Goal: Find specific page/section: Find specific page/section

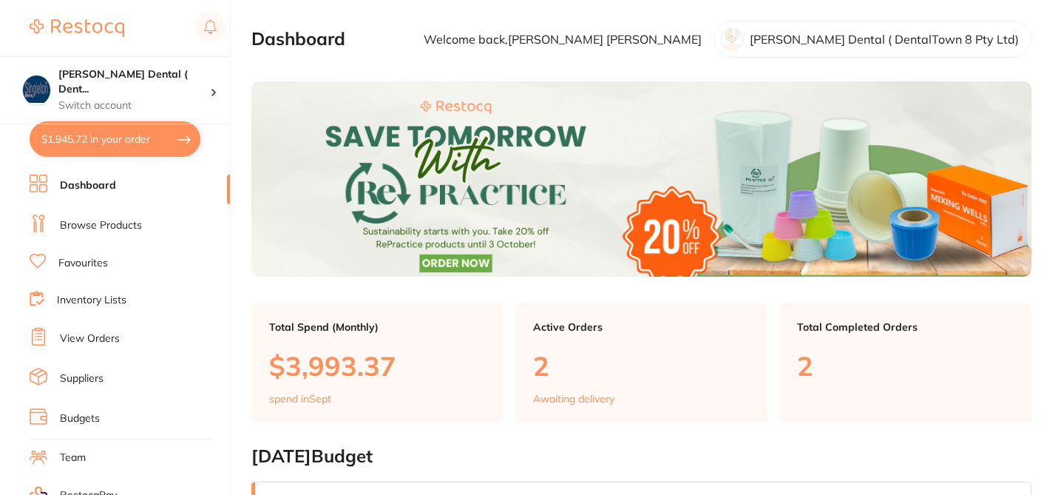
checkbox input "false"
click at [128, 224] on link "Browse Products" at bounding box center [101, 225] width 82 height 15
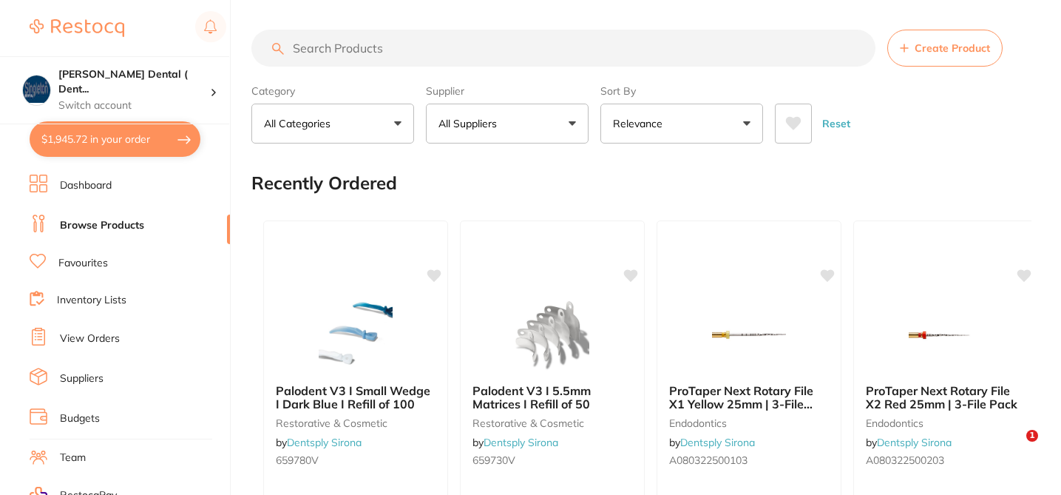
click at [317, 46] on input "search" at bounding box center [563, 48] width 624 height 37
paste input "MEDBD2"
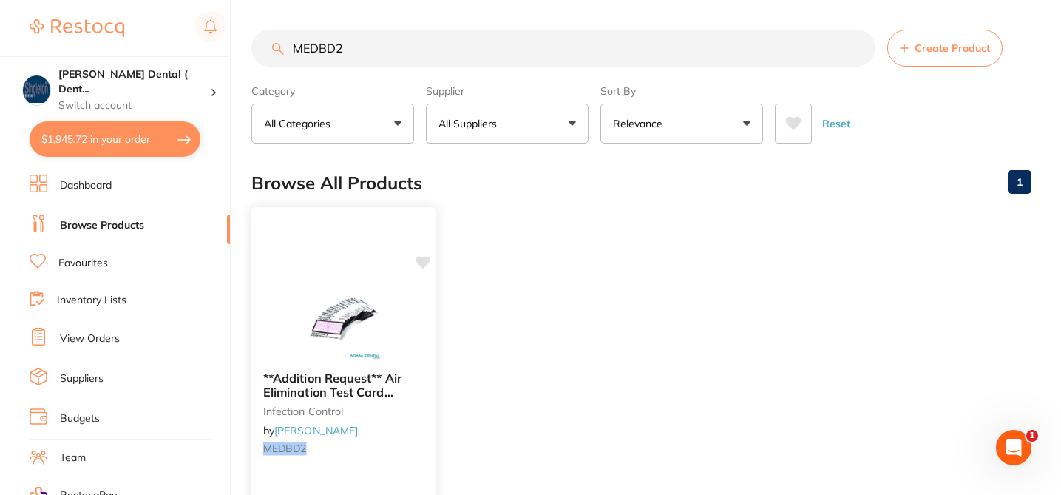
type input "MEDBD2"
click at [427, 262] on icon at bounding box center [423, 262] width 14 height 13
click at [406, 438] on div "**Addition Request** Air Elimination Test Card Bowie Dick Test 15/bag infection…" at bounding box center [343, 415] width 185 height 113
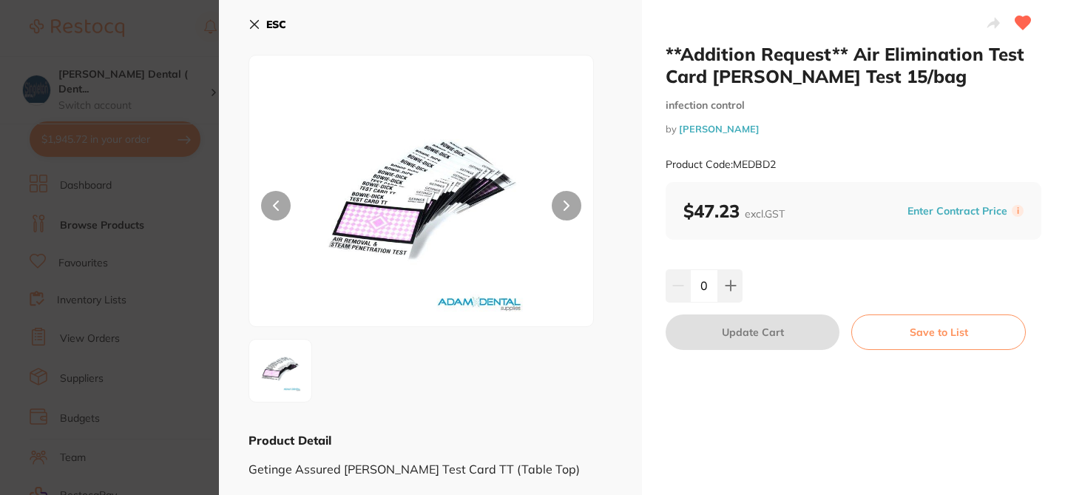
click at [251, 26] on icon at bounding box center [254, 24] width 12 height 12
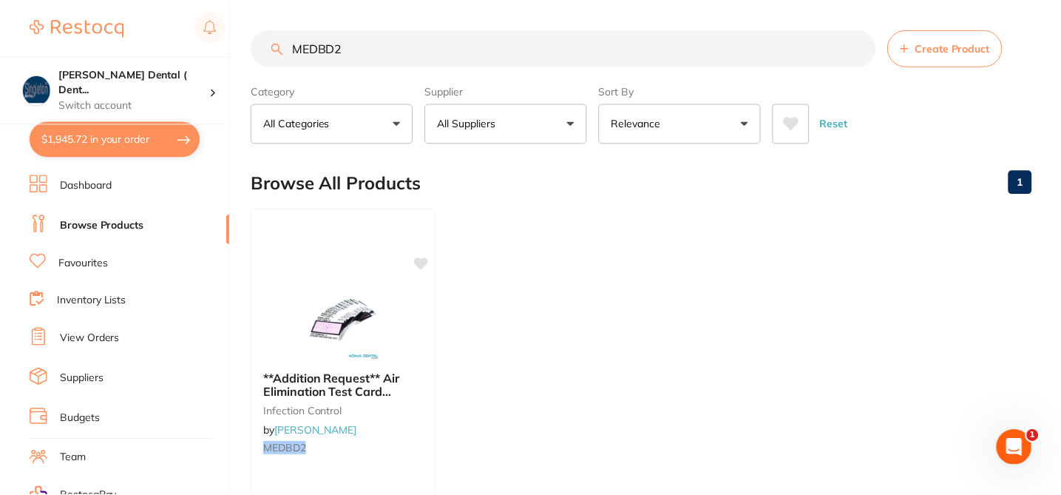
scroll to position [89, 0]
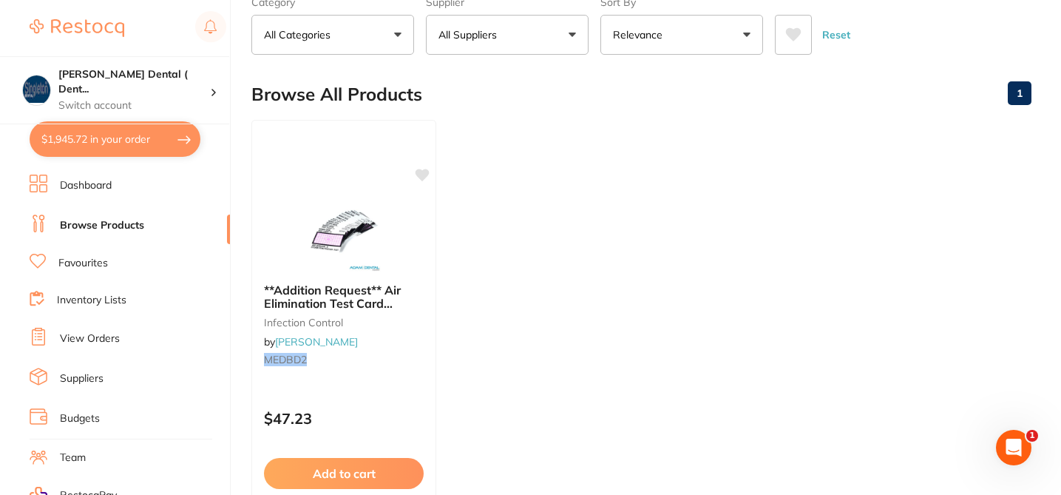
click at [98, 263] on link "Favourites" at bounding box center [83, 263] width 50 height 15
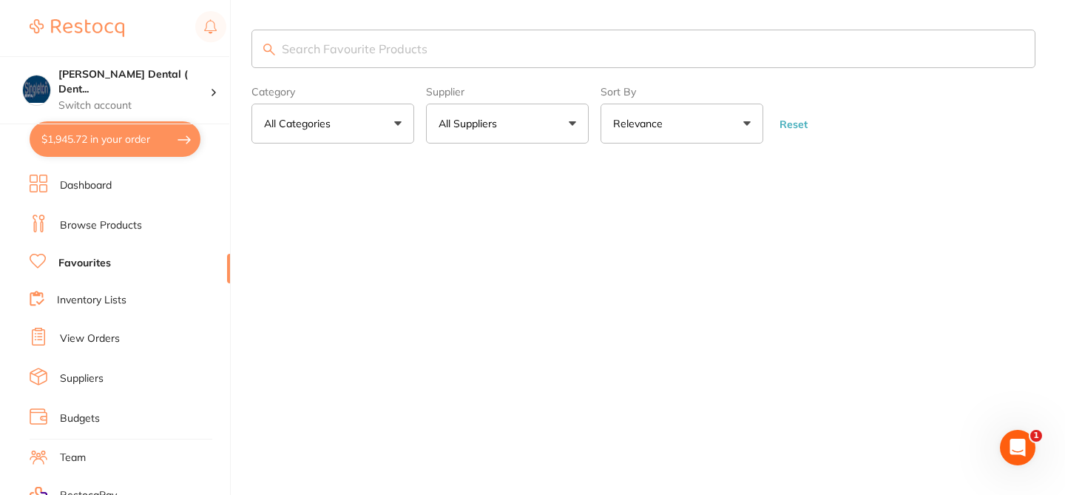
click at [352, 48] on input "search" at bounding box center [643, 49] width 784 height 38
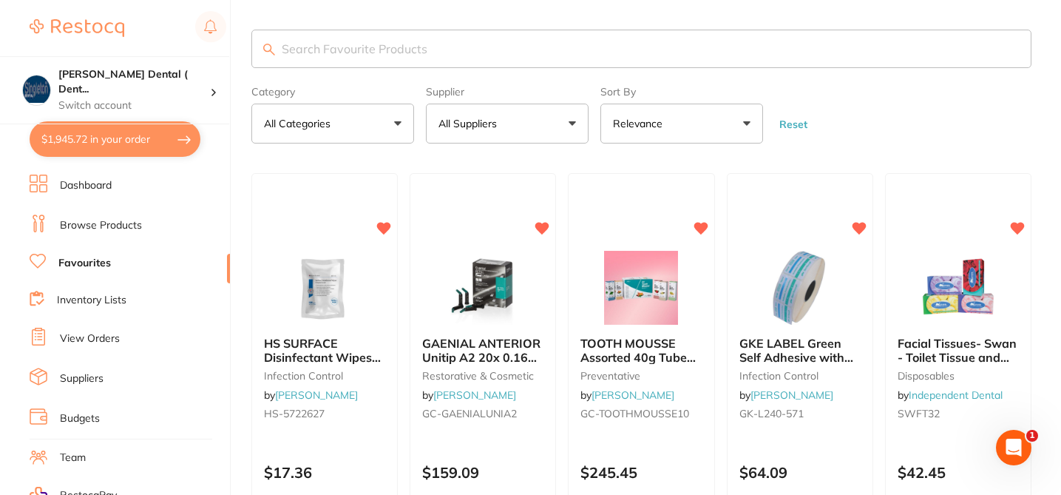
paste input "MEDBD2"
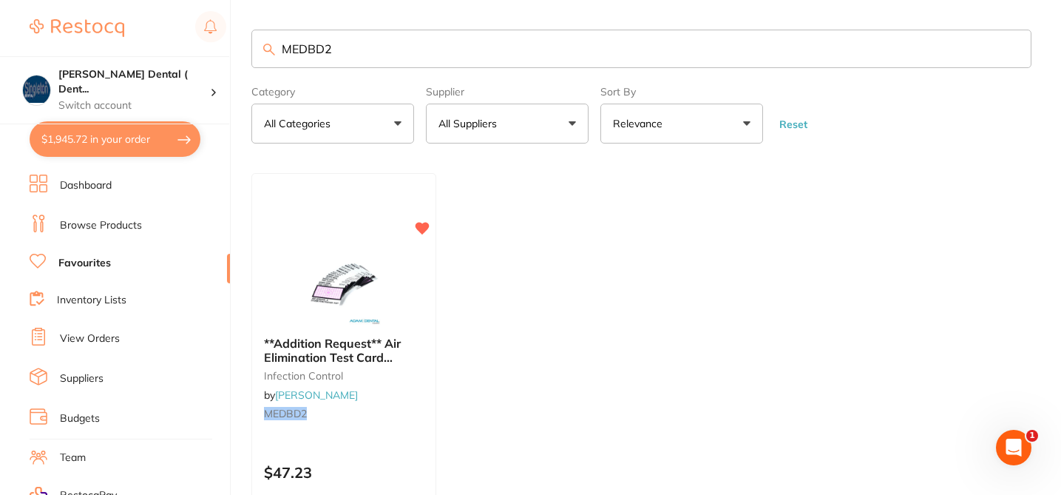
type input "MEDBD2"
checkbox input "true"
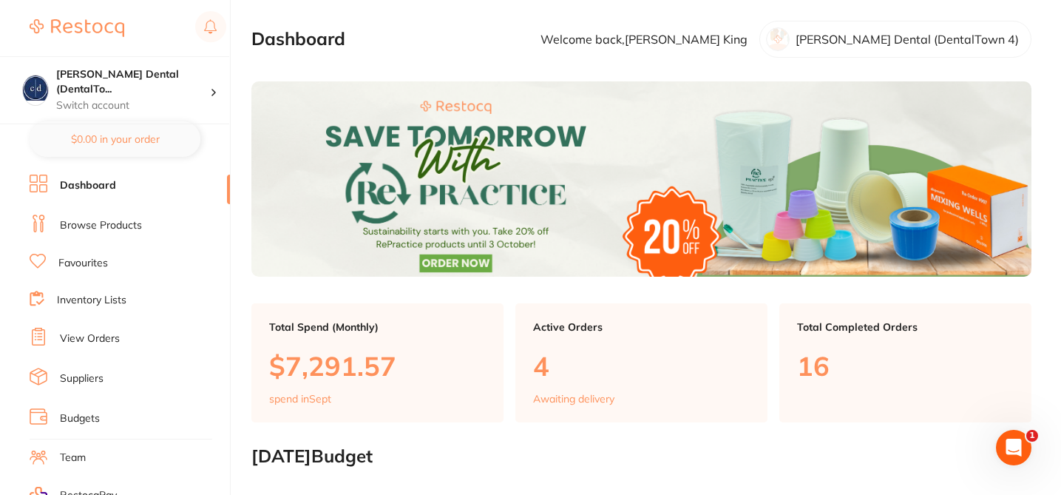
click at [118, 223] on link "Browse Products" at bounding box center [101, 225] width 82 height 15
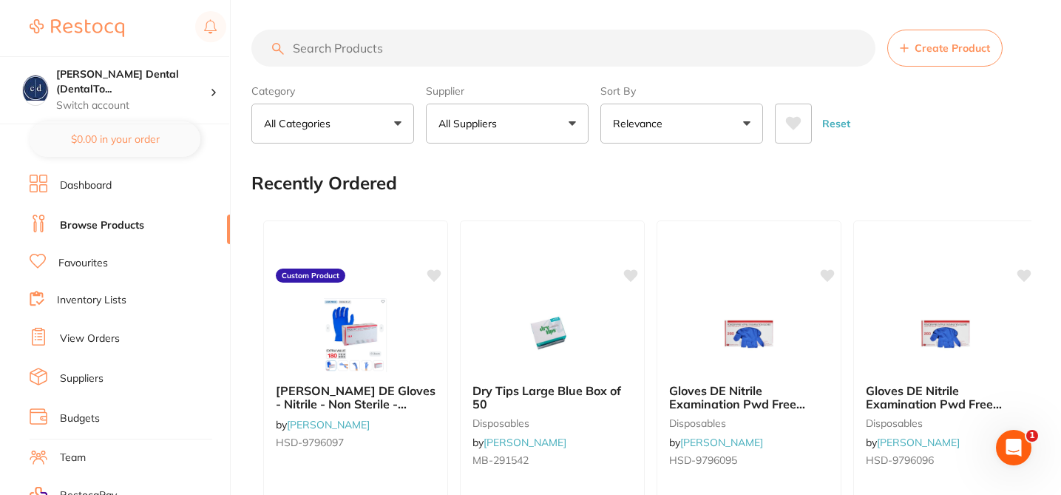
click at [339, 48] on input "search" at bounding box center [563, 48] width 624 height 37
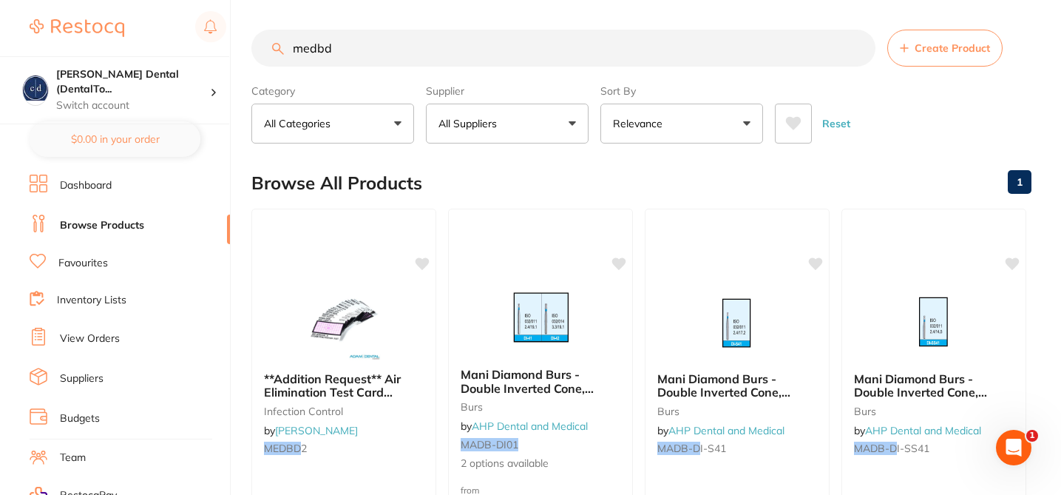
type input "medbd"
click at [426, 257] on icon at bounding box center [423, 263] width 14 height 12
click at [426, 263] on icon at bounding box center [423, 262] width 14 height 13
click at [416, 427] on div "**Addition Request** Air Elimination Test Card Bowie Dick Test 15/bag infection…" at bounding box center [343, 415] width 185 height 113
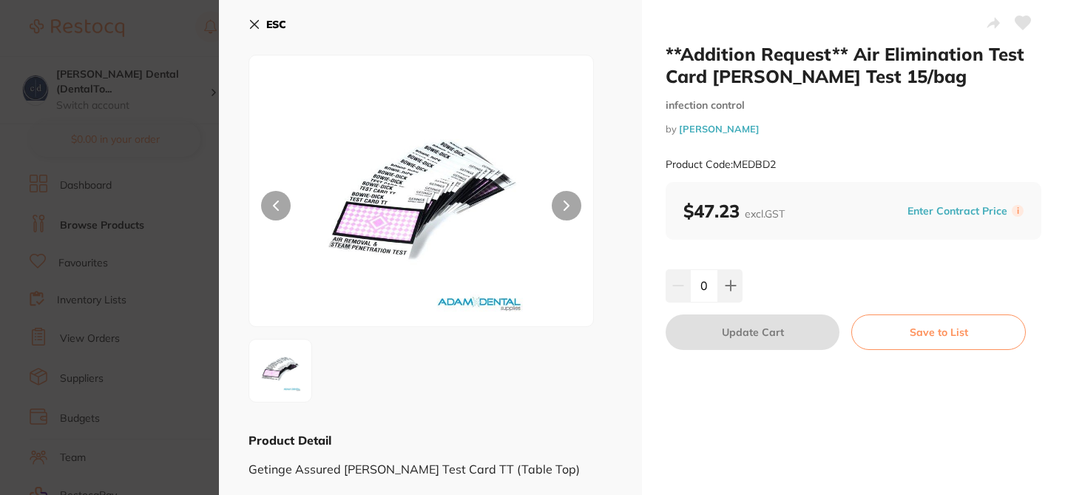
click at [1024, 24] on icon at bounding box center [1023, 22] width 16 height 13
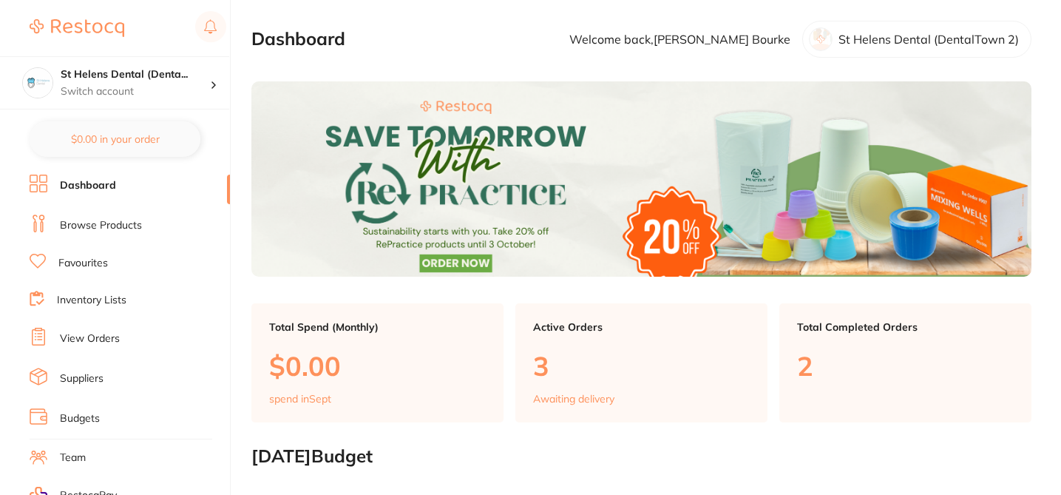
click at [136, 218] on link "Browse Products" at bounding box center [101, 225] width 82 height 15
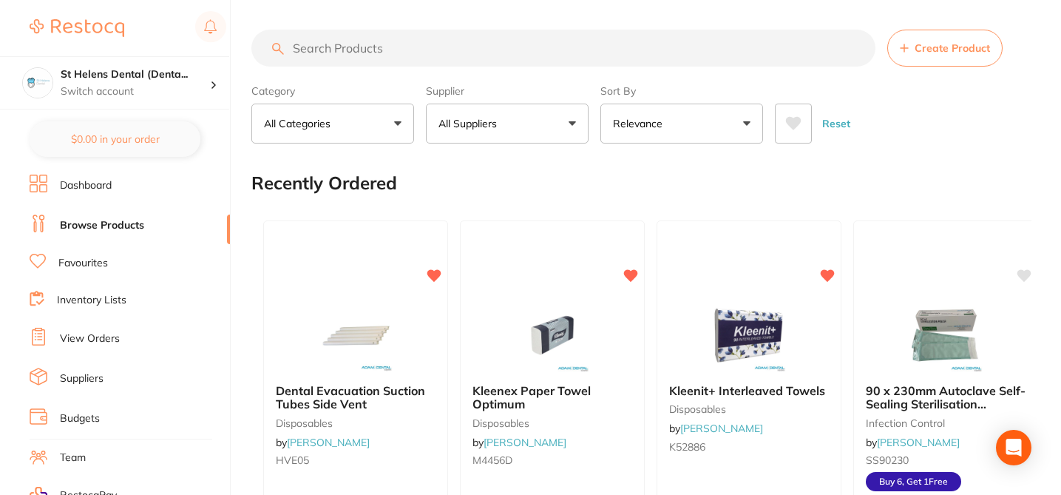
click at [355, 46] on input "search" at bounding box center [563, 48] width 624 height 37
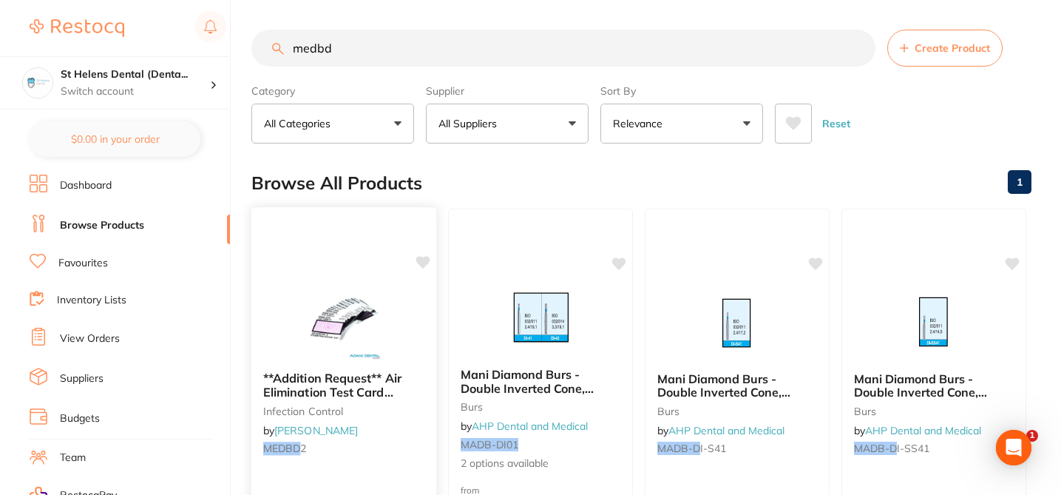
type input "medbd"
click at [424, 268] on icon at bounding box center [423, 262] width 15 height 15
click at [424, 258] on icon at bounding box center [423, 262] width 14 height 13
click at [405, 422] on div "**Addition Request** Air Elimination Test Card Bowie Dick Test 15/bag infection…" at bounding box center [343, 415] width 185 height 113
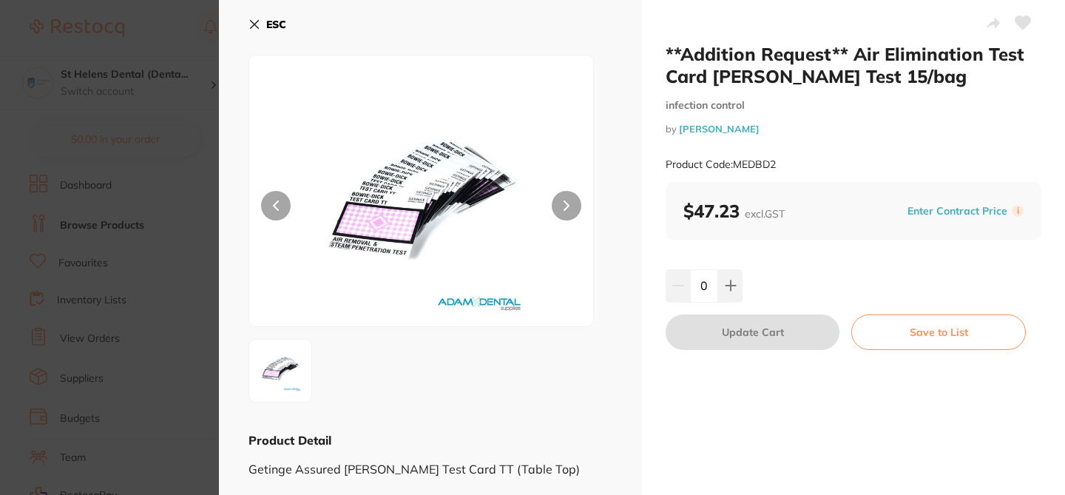
click at [1015, 26] on icon at bounding box center [1023, 22] width 16 height 13
click at [248, 22] on icon at bounding box center [254, 24] width 12 height 12
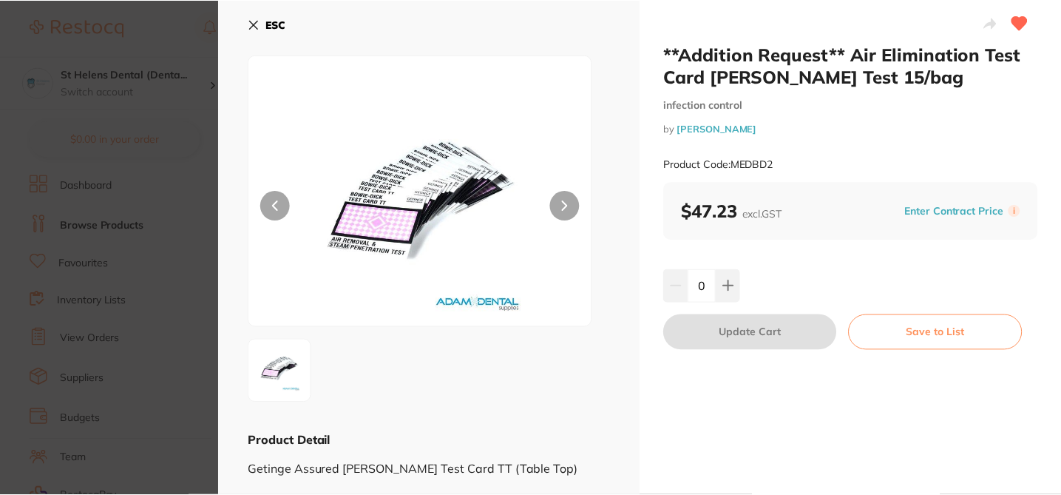
scroll to position [89, 0]
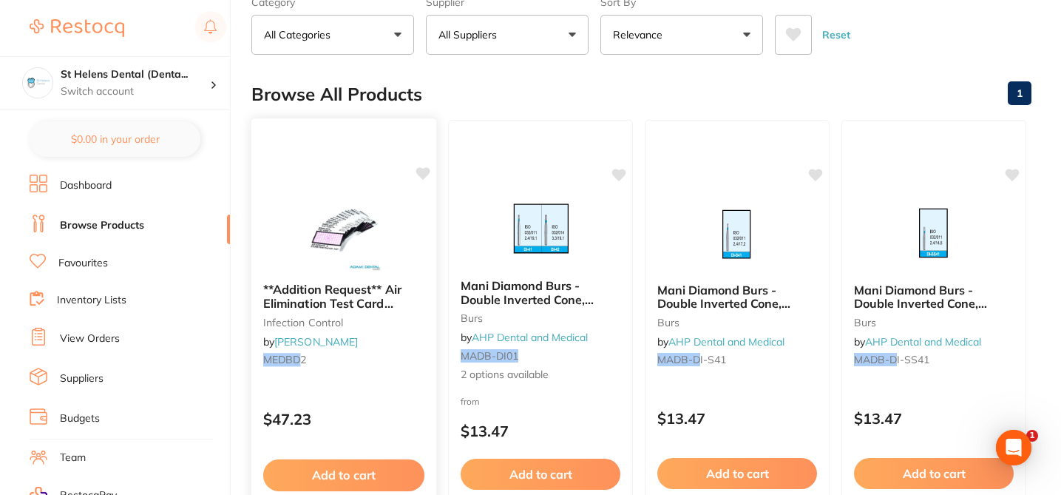
click at [425, 176] on icon at bounding box center [423, 173] width 14 height 13
click at [96, 260] on link "Favourites" at bounding box center [83, 263] width 50 height 15
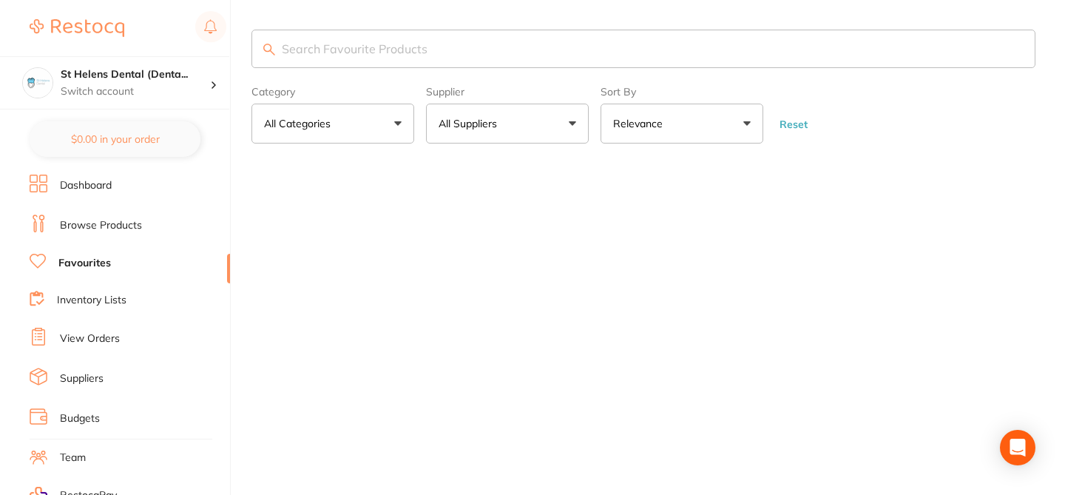
click at [332, 52] on input "search" at bounding box center [643, 49] width 784 height 38
click at [349, 46] on input "medbd" at bounding box center [643, 49] width 784 height 38
type input "m"
click at [128, 220] on link "Browse Products" at bounding box center [101, 225] width 82 height 15
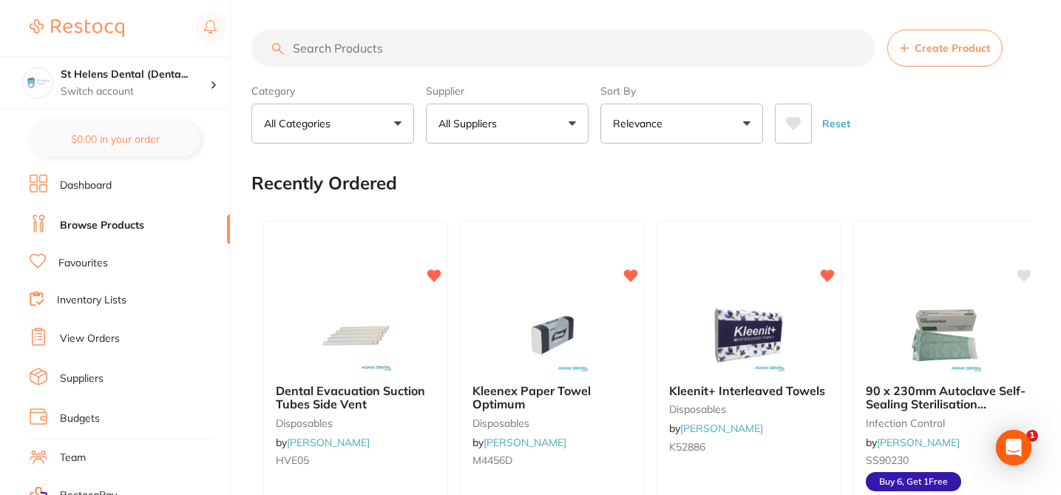
click at [492, 124] on p "All Suppliers" at bounding box center [471, 123] width 64 height 15
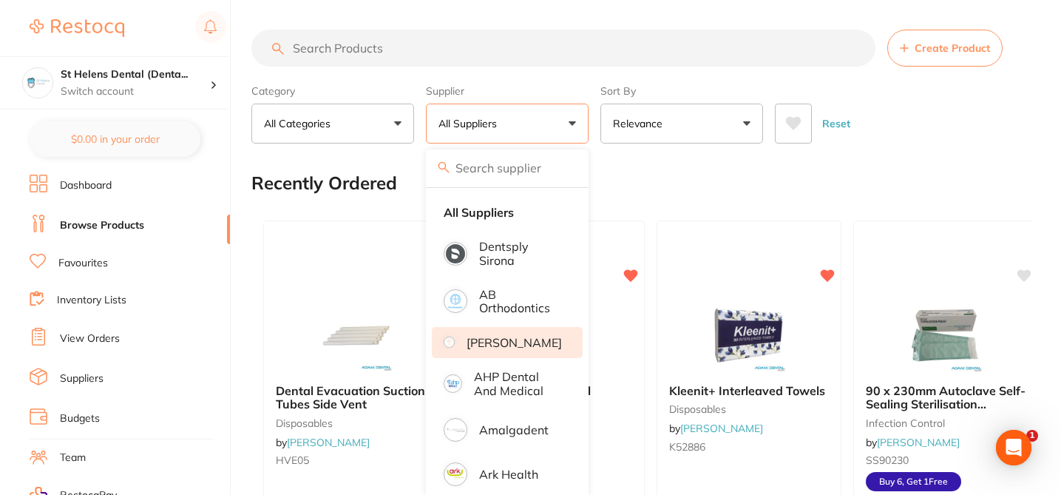
click at [501, 349] on p "[PERSON_NAME]" at bounding box center [514, 342] width 95 height 13
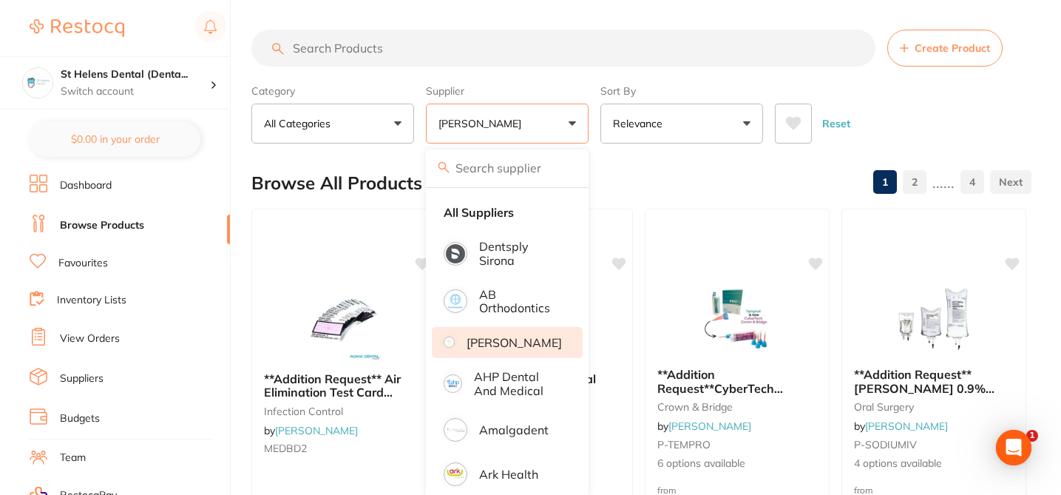
click at [630, 183] on div "Browse All Products 1 2 ...... 4" at bounding box center [641, 183] width 780 height 50
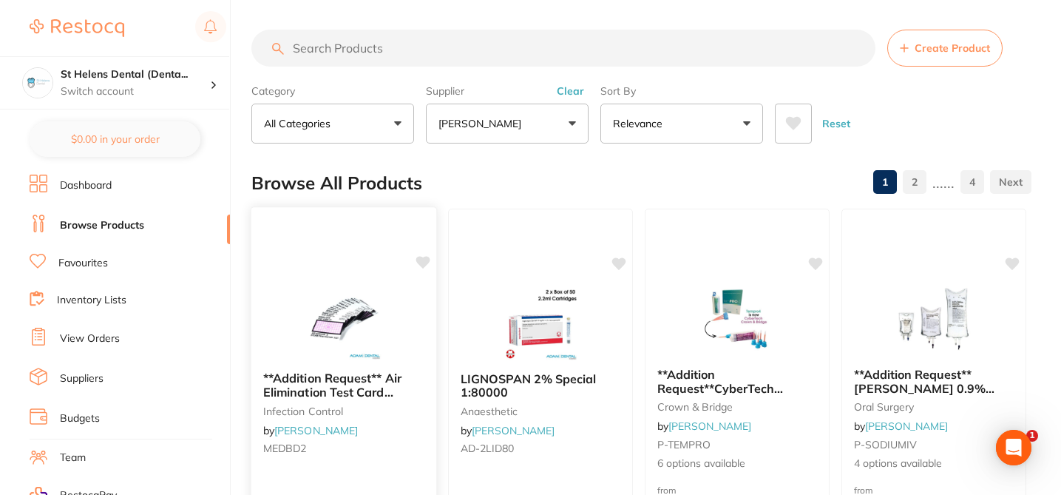
click at [422, 268] on icon at bounding box center [423, 262] width 15 height 15
click at [422, 260] on icon at bounding box center [423, 262] width 14 height 13
click at [424, 257] on icon at bounding box center [423, 262] width 14 height 13
click at [402, 418] on div "**Addition Request** Air Elimination Test Card Bowie Dick Test 15/bag infection…" at bounding box center [343, 415] width 185 height 113
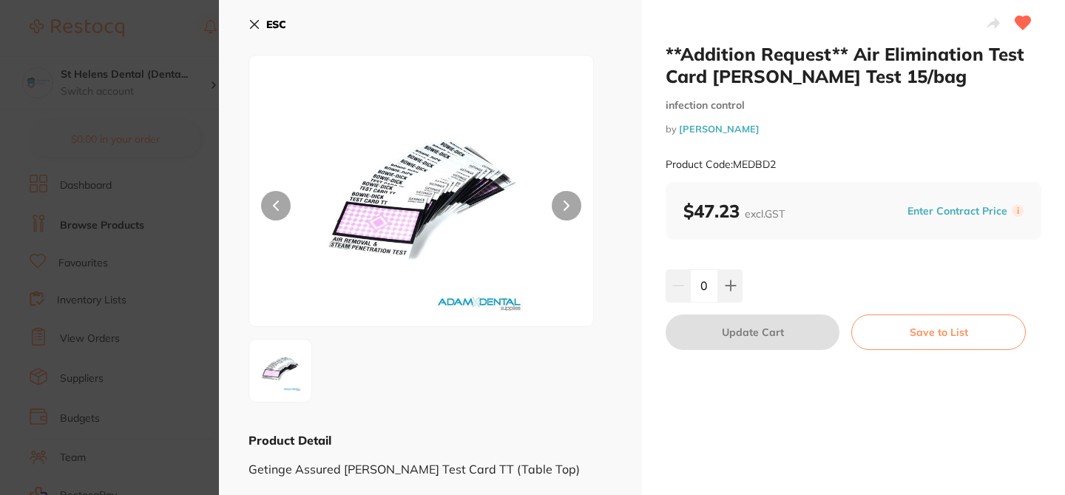
click at [169, 21] on section "**Addition Request** Air Elimination Test Card [PERSON_NAME] Test 15/bag infect…" at bounding box center [532, 247] width 1065 height 495
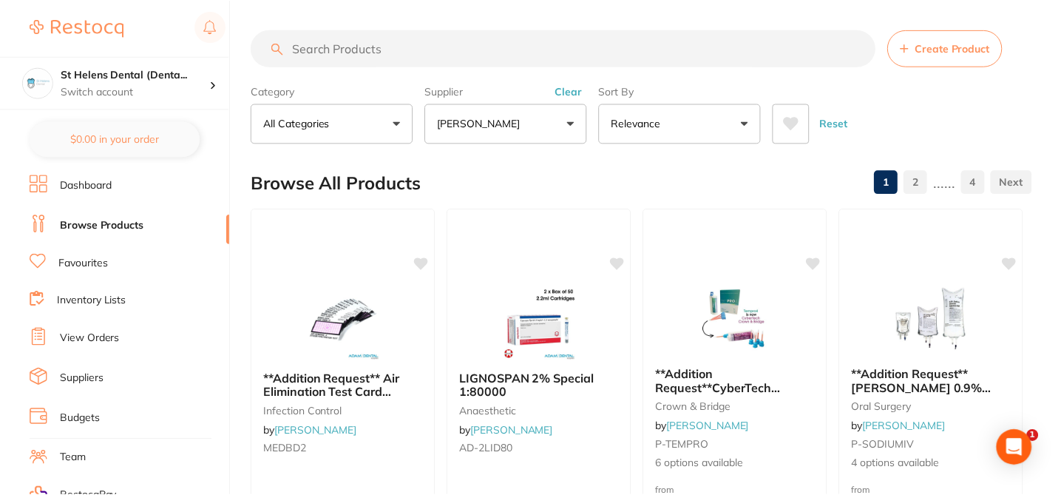
scroll to position [89, 0]
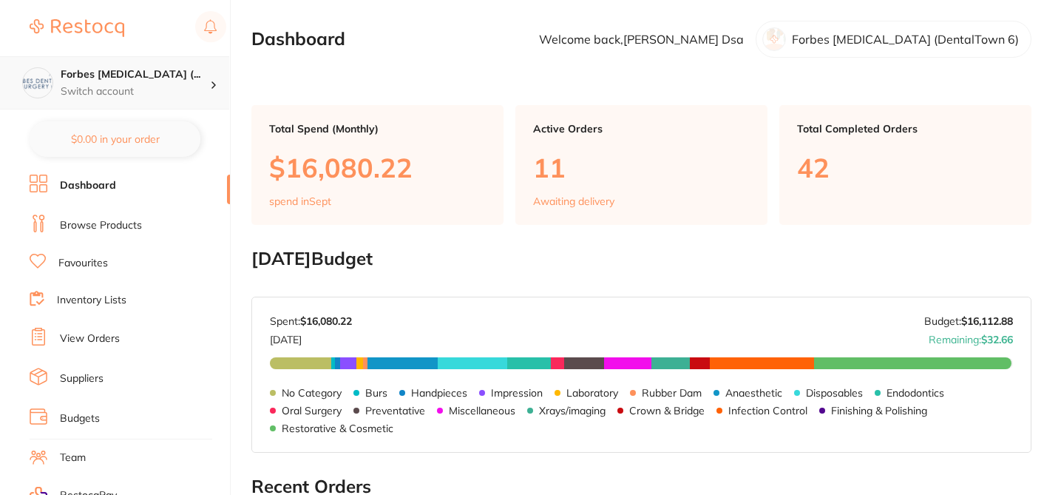
click at [183, 87] on p "Switch account" at bounding box center [135, 91] width 149 height 15
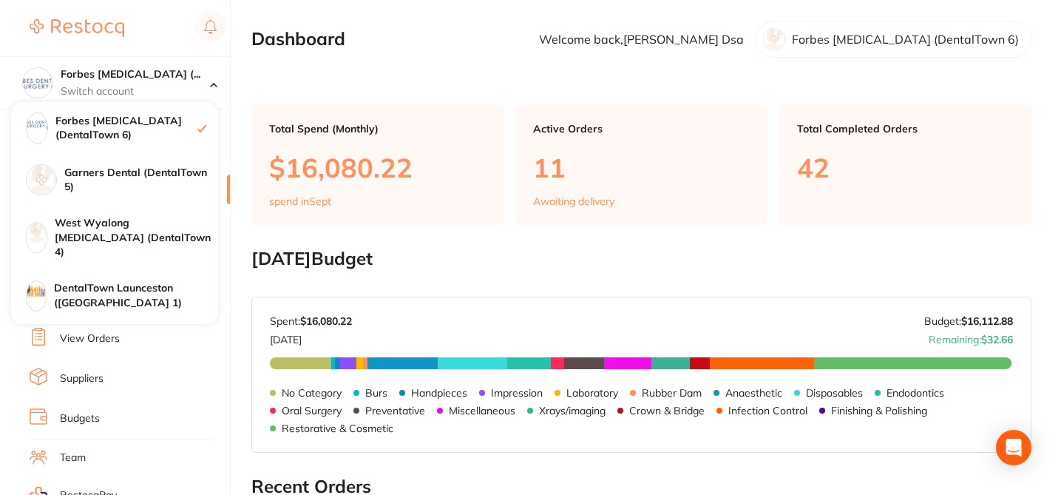
click at [153, 44] on div at bounding box center [128, 28] width 197 height 34
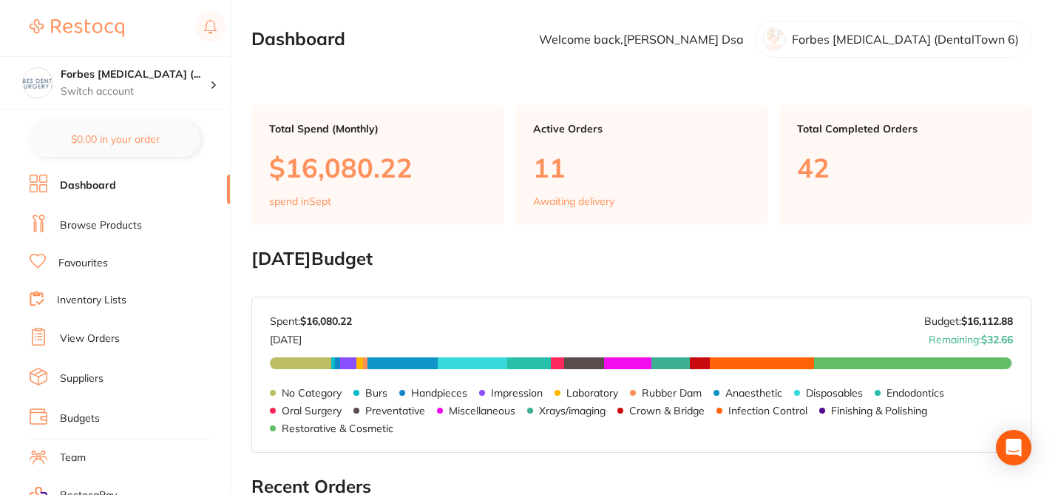
click at [121, 225] on link "Browse Products" at bounding box center [101, 225] width 82 height 15
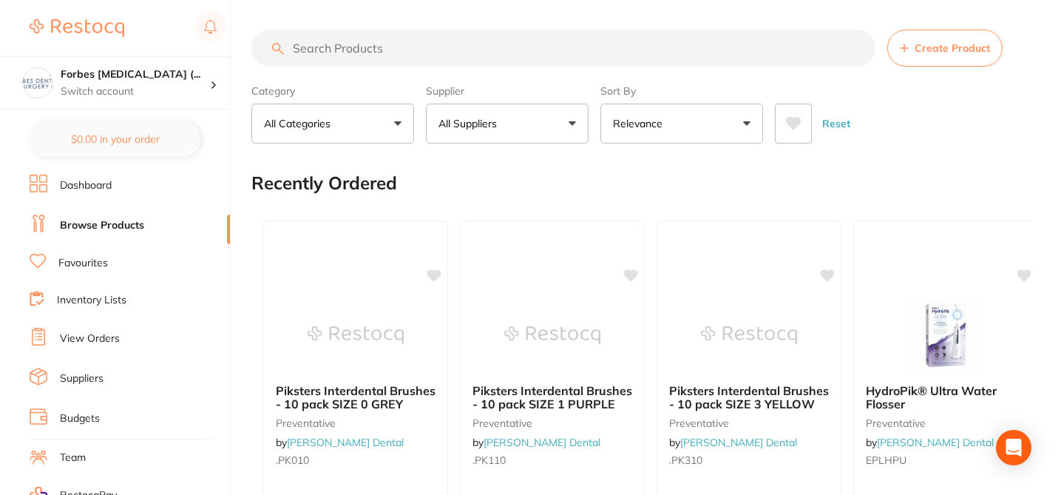
click at [325, 47] on input "search" at bounding box center [563, 48] width 624 height 37
paste input "MEDBD2"
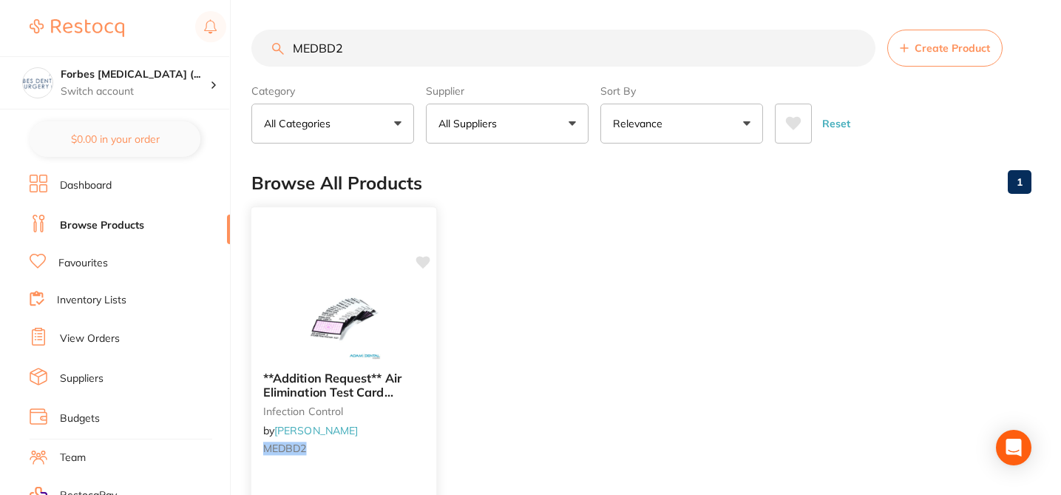
type input "MEDBD2"
click at [424, 268] on icon at bounding box center [423, 262] width 15 height 15
click at [424, 260] on icon at bounding box center [423, 262] width 14 height 13
click at [423, 333] on div at bounding box center [343, 322] width 185 height 75
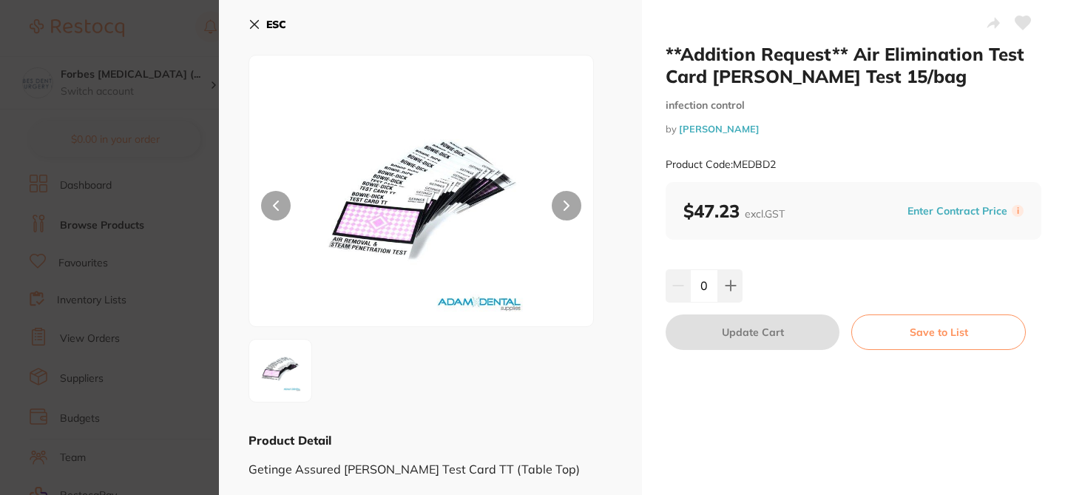
click at [1019, 24] on icon at bounding box center [1023, 22] width 16 height 13
click at [168, 40] on section "**Addition Request** Air Elimination Test Card [PERSON_NAME] Test 15/bag infect…" at bounding box center [532, 247] width 1065 height 495
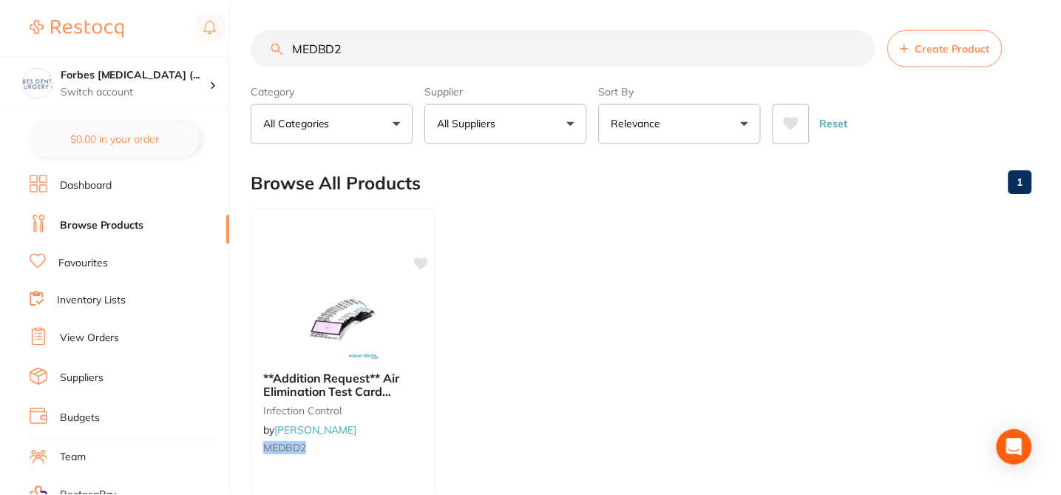
scroll to position [89, 0]
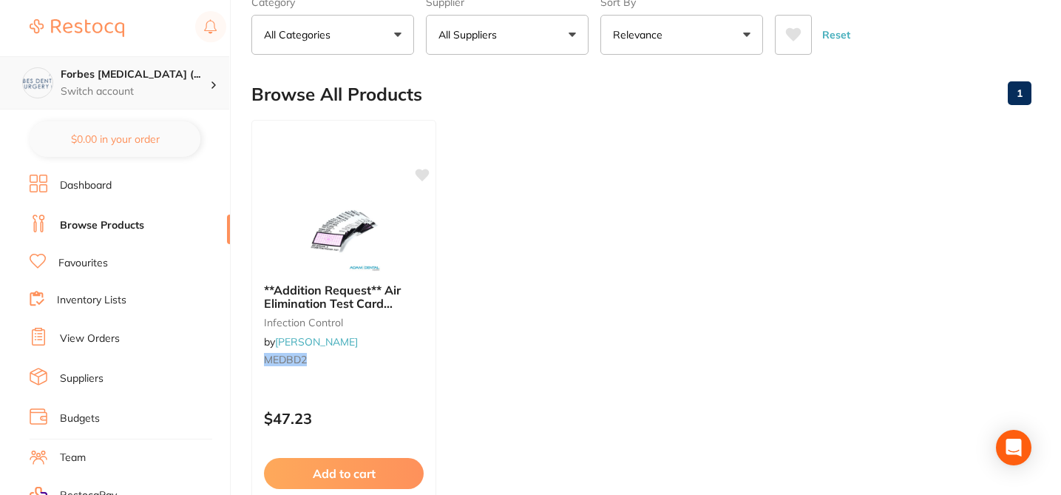
click at [186, 87] on p "Switch account" at bounding box center [135, 91] width 149 height 15
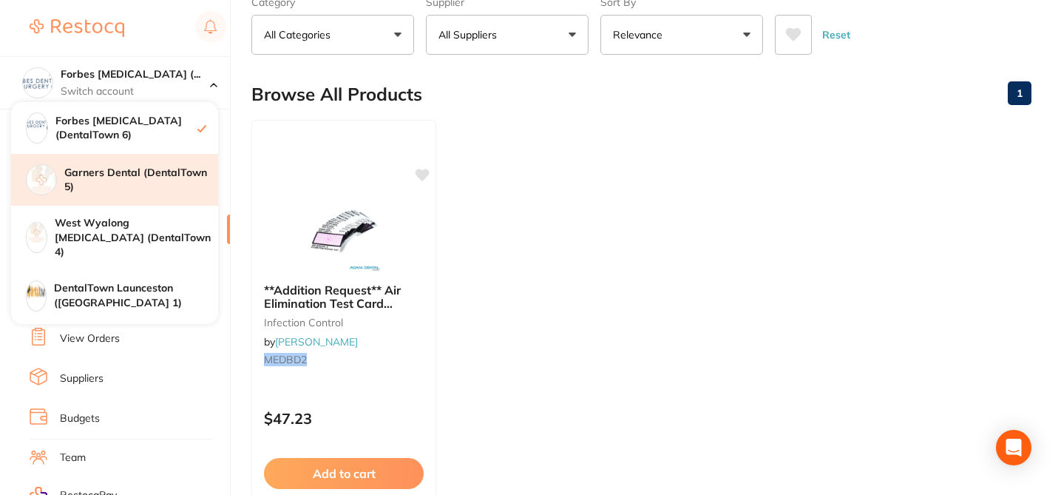
click at [170, 169] on h4 "Garners Dental (DentalTown 5)" at bounding box center [141, 180] width 154 height 29
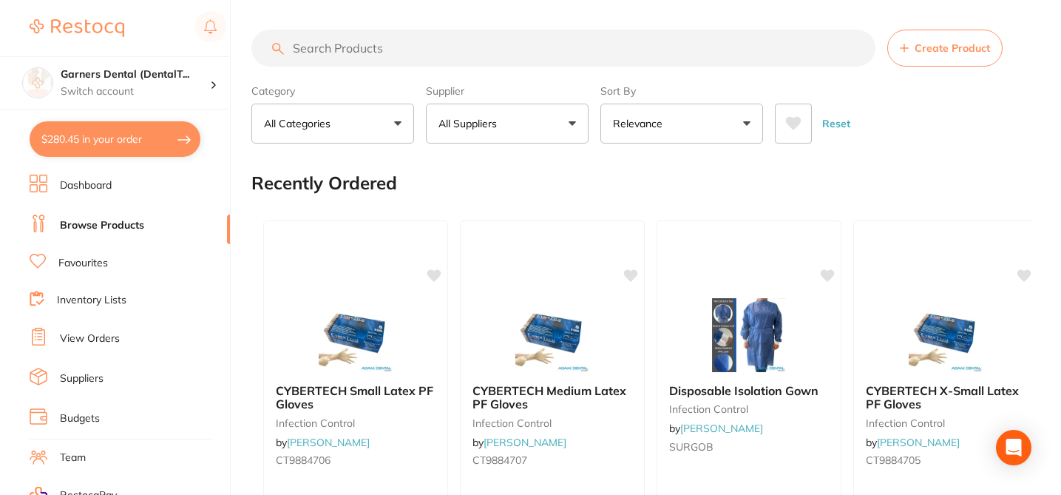
click at [328, 53] on input "search" at bounding box center [563, 48] width 624 height 37
paste input "MEDBD2"
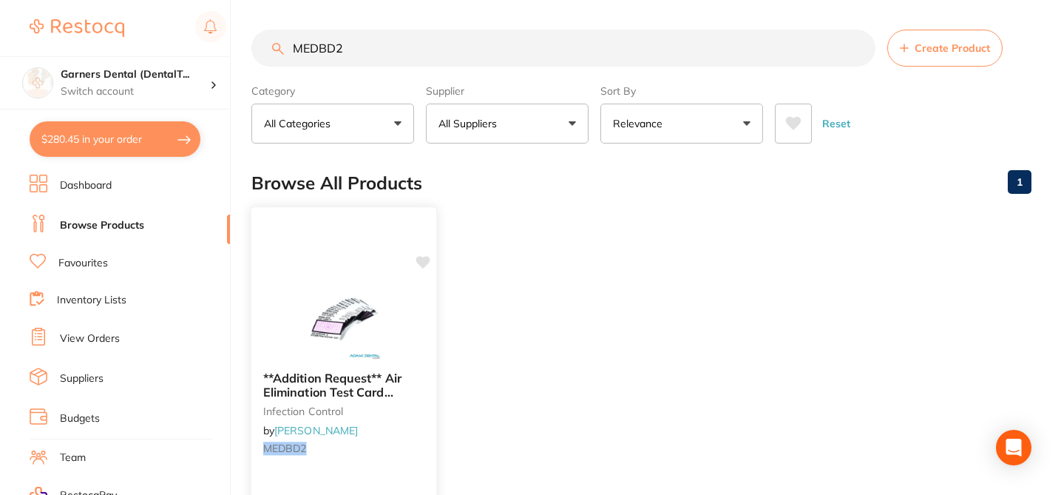
type input "MEDBD2"
click at [426, 260] on icon at bounding box center [423, 262] width 14 height 13
click at [426, 324] on div at bounding box center [343, 322] width 185 height 75
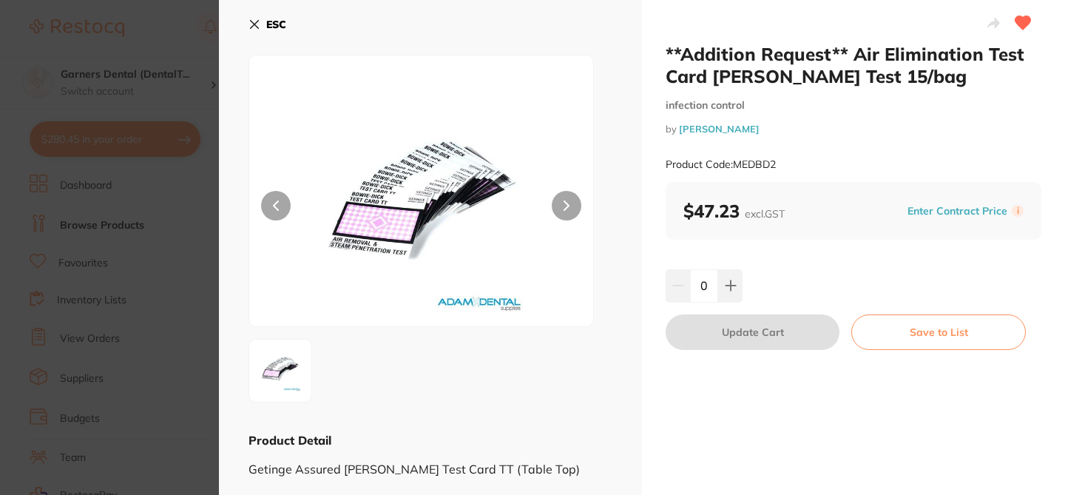
click at [175, 27] on section "**Addition Request** Air Elimination Test Card [PERSON_NAME] Test 15/bag infect…" at bounding box center [532, 247] width 1065 height 495
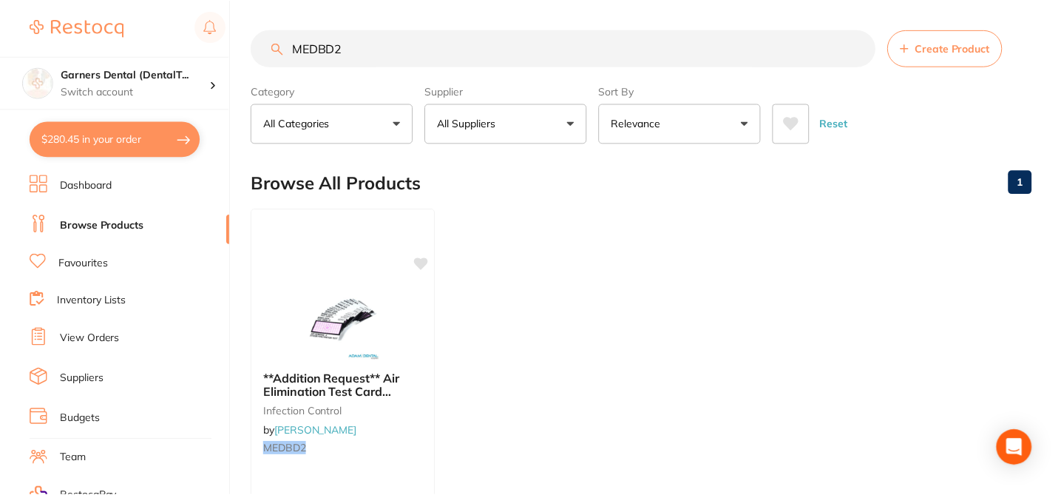
scroll to position [89, 0]
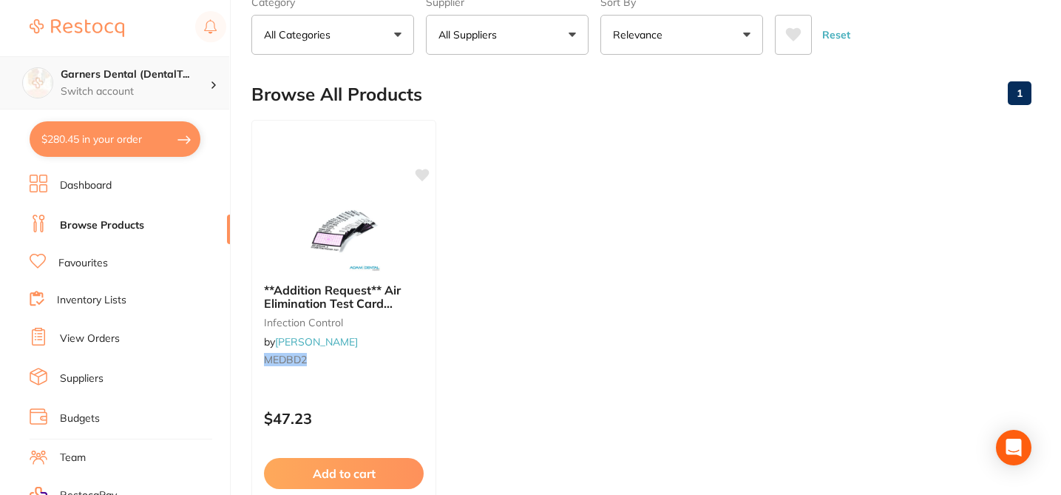
click at [160, 80] on h4 "Garners Dental (DentalT..." at bounding box center [135, 74] width 149 height 15
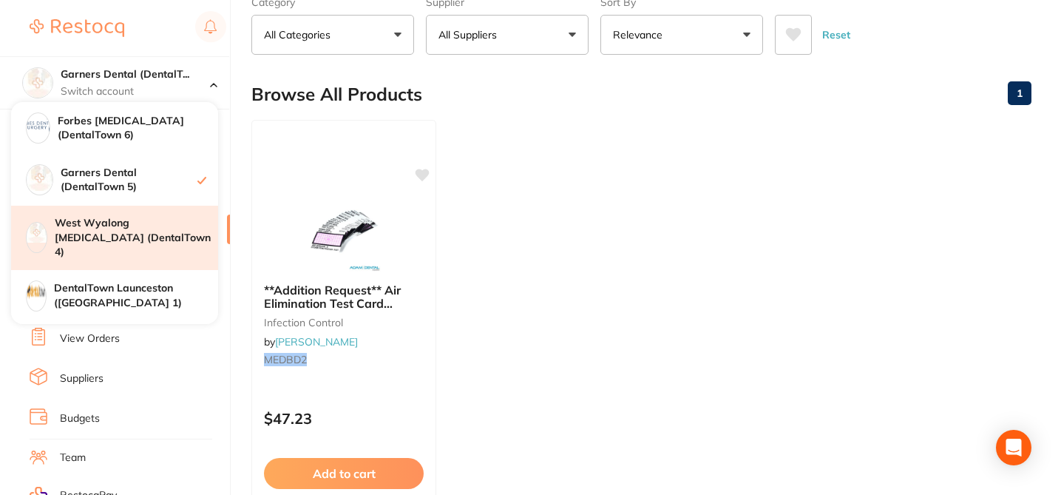
click at [147, 234] on h4 "West Wyalong [MEDICAL_DATA] (DentalTown 4)" at bounding box center [136, 238] width 163 height 44
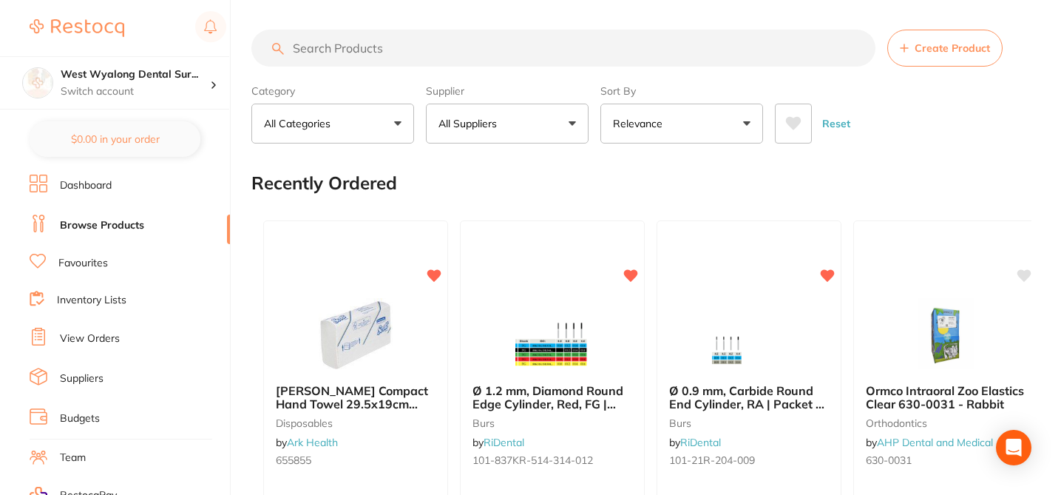
click at [334, 46] on input "search" at bounding box center [563, 48] width 624 height 37
paste input "MEDBD2"
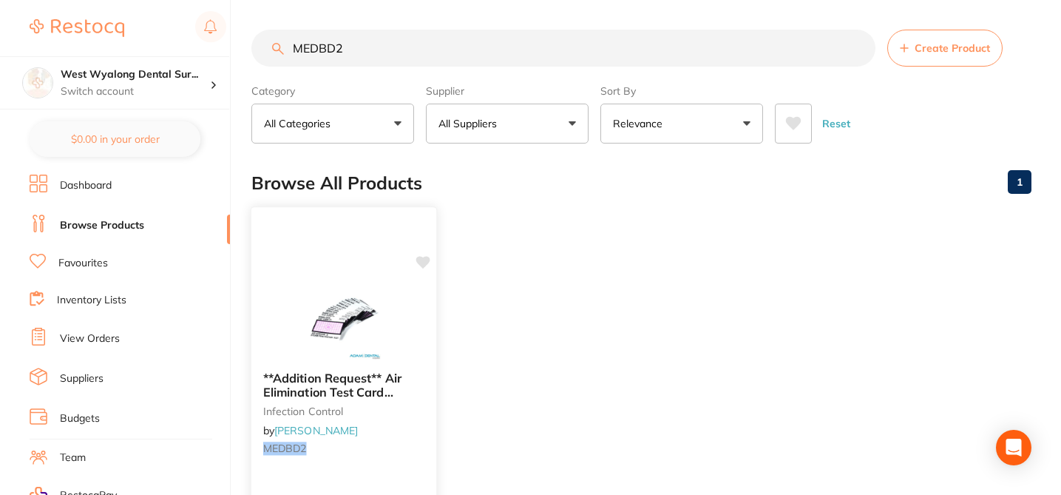
type input "MEDBD2"
click at [428, 260] on icon at bounding box center [423, 262] width 14 height 13
click at [426, 345] on div at bounding box center [343, 322] width 185 height 75
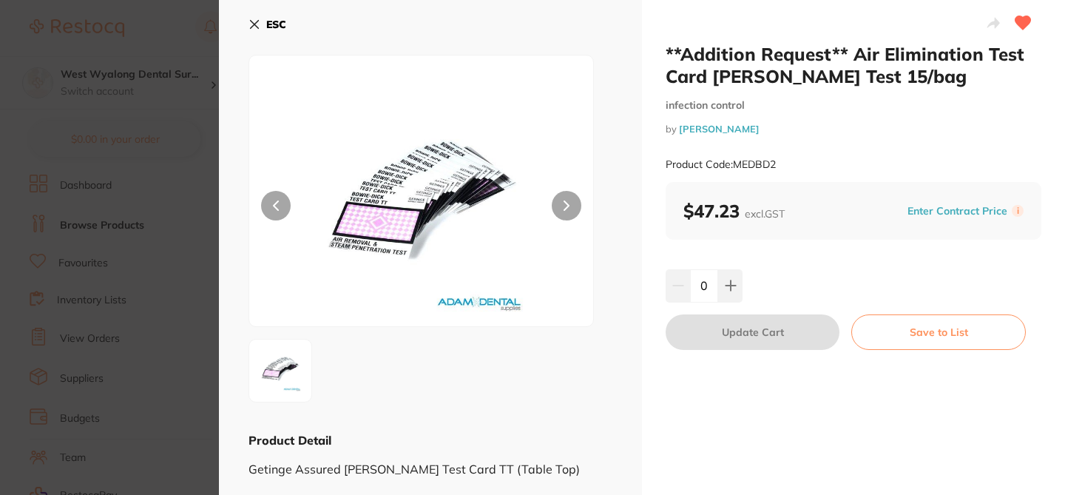
click at [169, 39] on section "**Addition Request** Air Elimination Test Card [PERSON_NAME] Test 15/bag infect…" at bounding box center [532, 247] width 1065 height 495
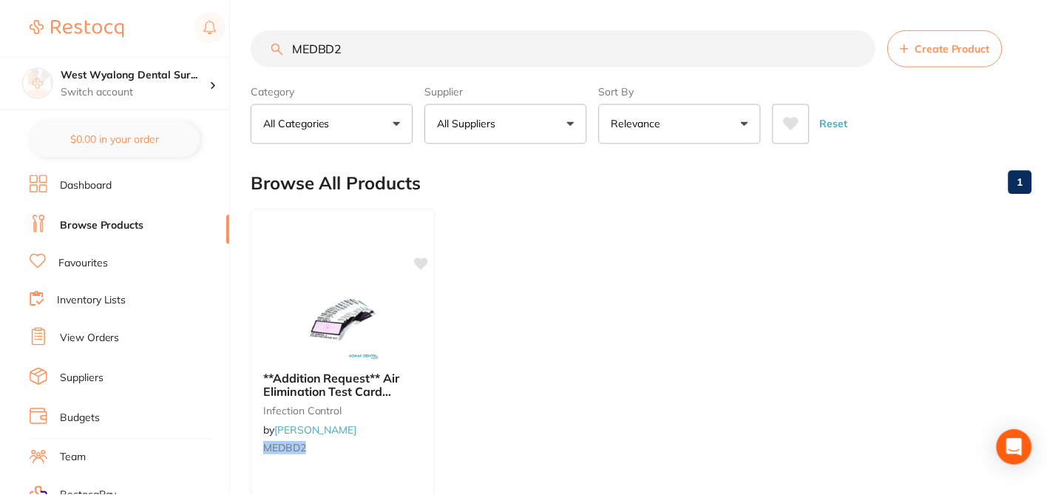
scroll to position [89, 0]
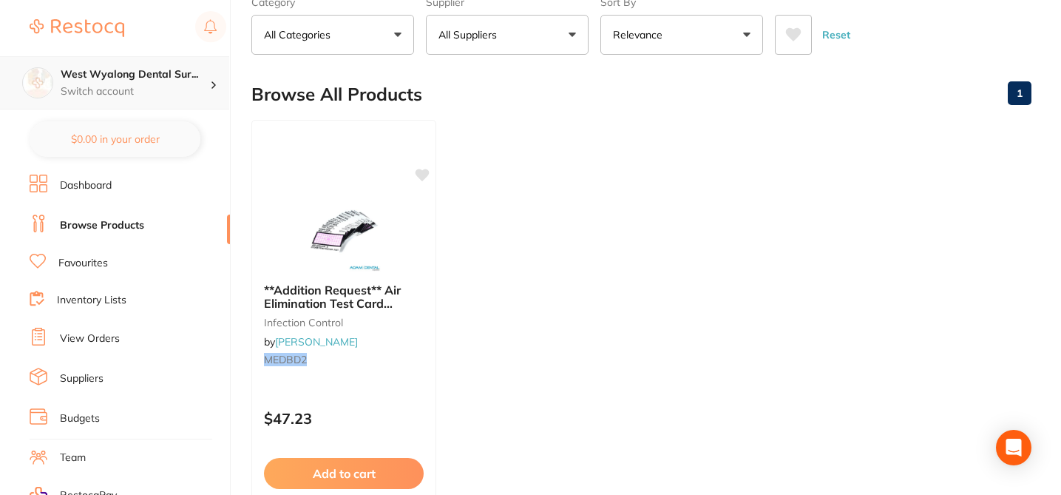
click at [175, 87] on p "Switch account" at bounding box center [135, 91] width 149 height 15
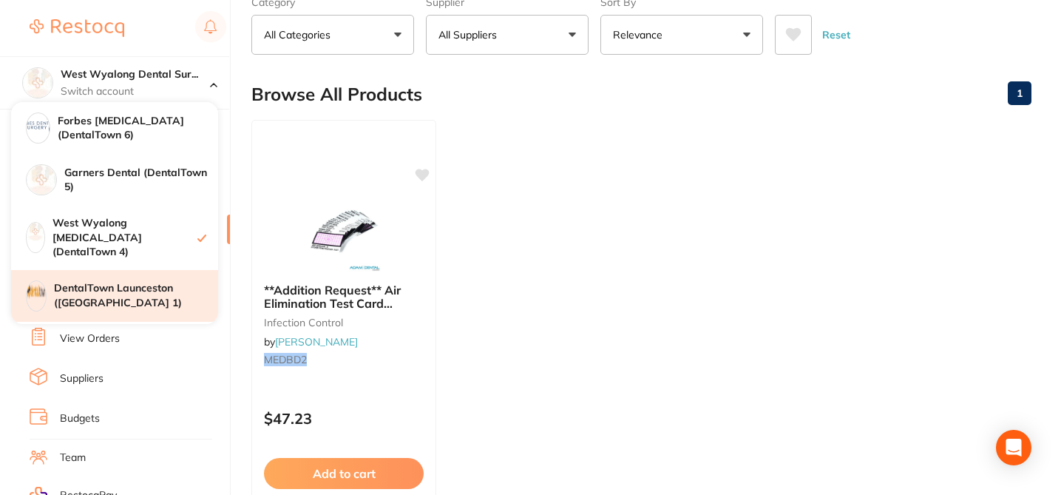
click at [163, 283] on h4 "DentalTown Launceston ([GEOGRAPHIC_DATA] 1)" at bounding box center [136, 295] width 164 height 29
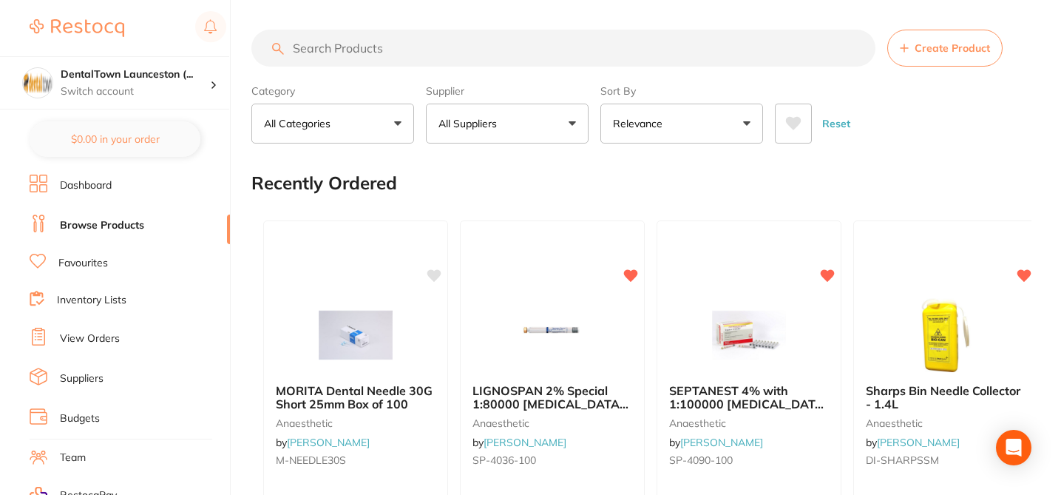
click at [331, 45] on input "search" at bounding box center [563, 48] width 624 height 37
paste input "MEDBD2"
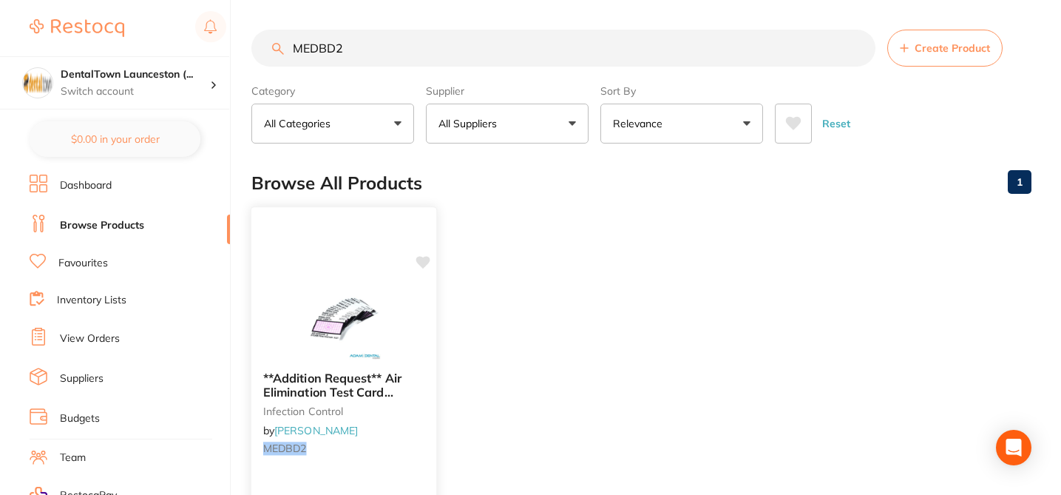
type input "MEDBD2"
click at [424, 265] on icon at bounding box center [423, 262] width 14 height 13
click at [423, 313] on div at bounding box center [343, 322] width 185 height 75
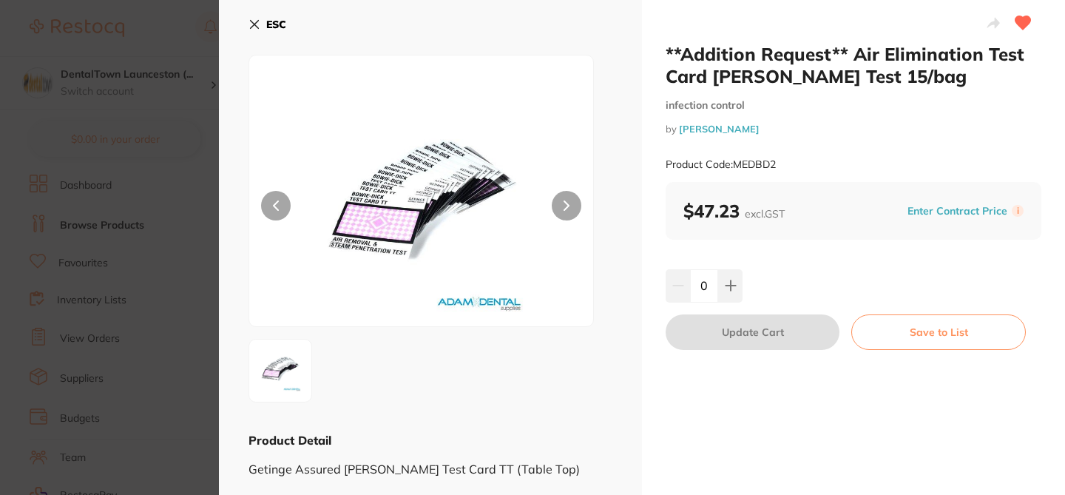
click at [158, 36] on section "**Addition Request** Air Elimination Test Card [PERSON_NAME] Test 15/bag infect…" at bounding box center [532, 247] width 1065 height 495
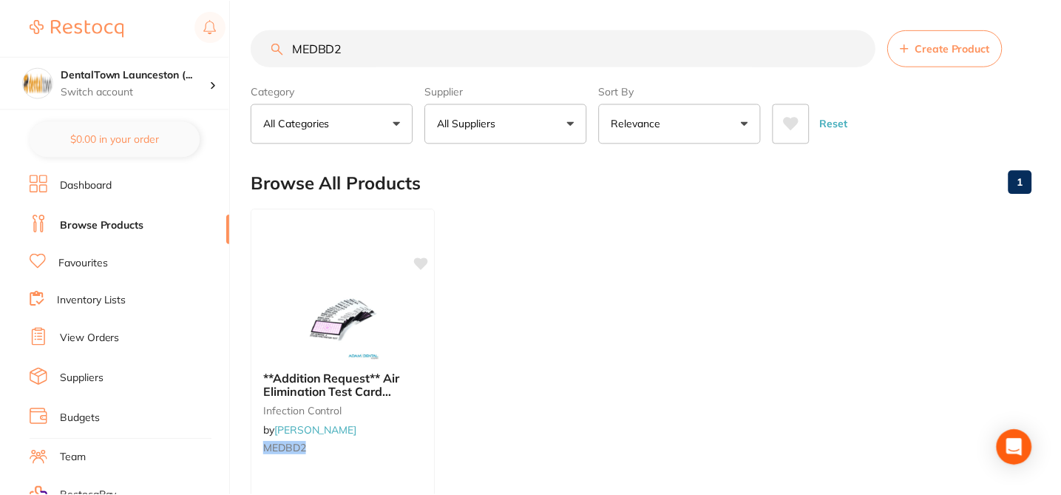
scroll to position [89, 0]
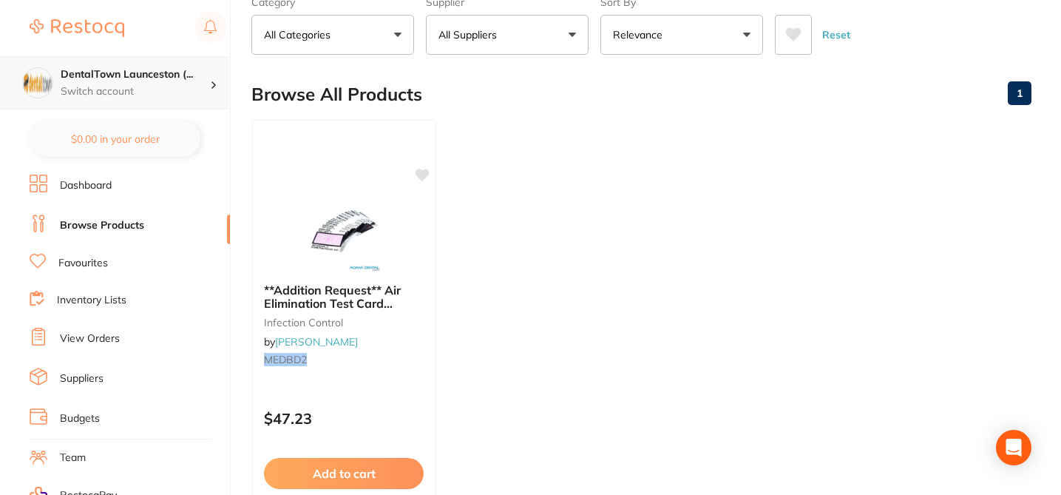
click at [164, 89] on p "Switch account" at bounding box center [135, 91] width 149 height 15
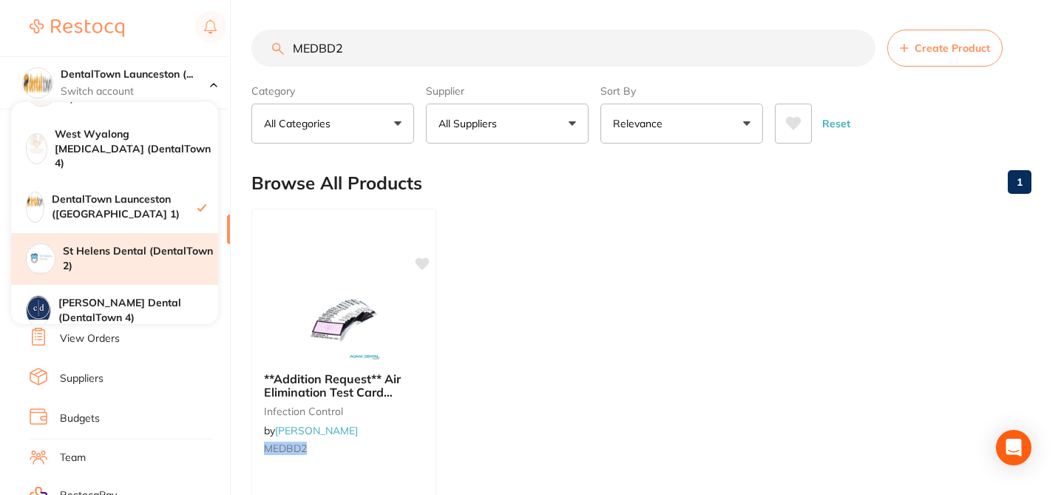
click at [146, 246] on h4 "St Helens Dental (DentalTown 2)" at bounding box center [140, 258] width 155 height 29
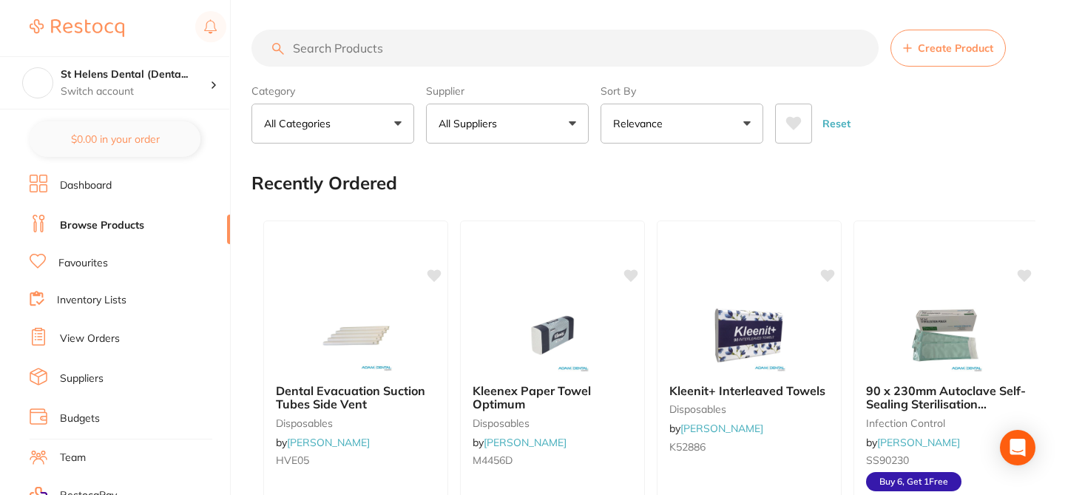
click at [331, 53] on input "search" at bounding box center [564, 48] width 627 height 37
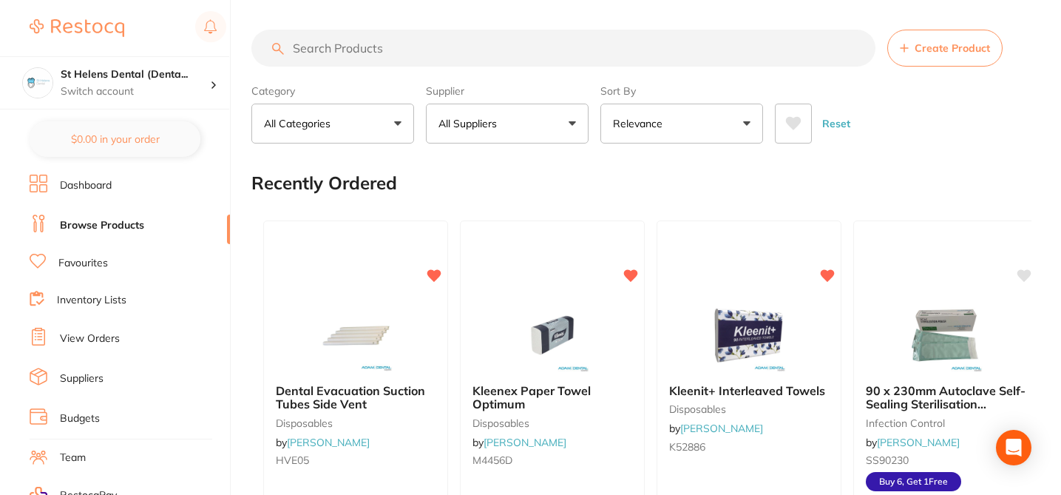
paste input "MEDBD2"
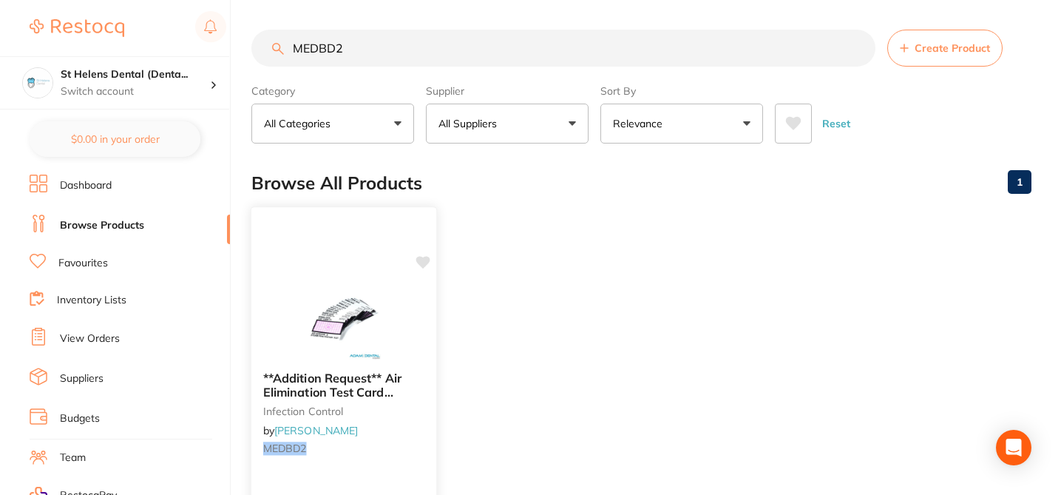
type input "MEDBD2"
click at [427, 263] on icon at bounding box center [423, 262] width 14 height 13
click at [418, 316] on div at bounding box center [343, 322] width 185 height 75
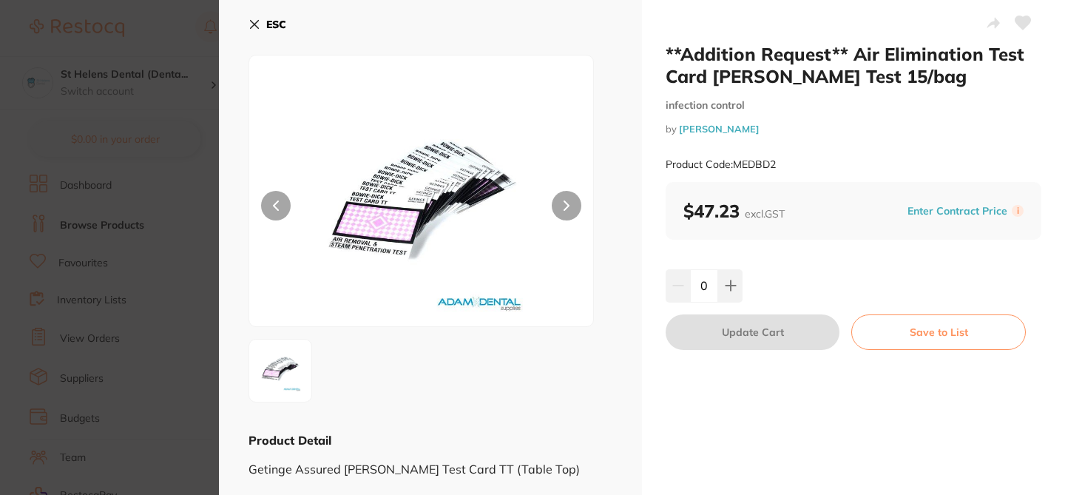
click at [1021, 27] on icon at bounding box center [1023, 22] width 16 height 13
click at [155, 41] on section "**Addition Request** Air Elimination Test Card [PERSON_NAME] Test 15/bag infect…" at bounding box center [532, 247] width 1065 height 495
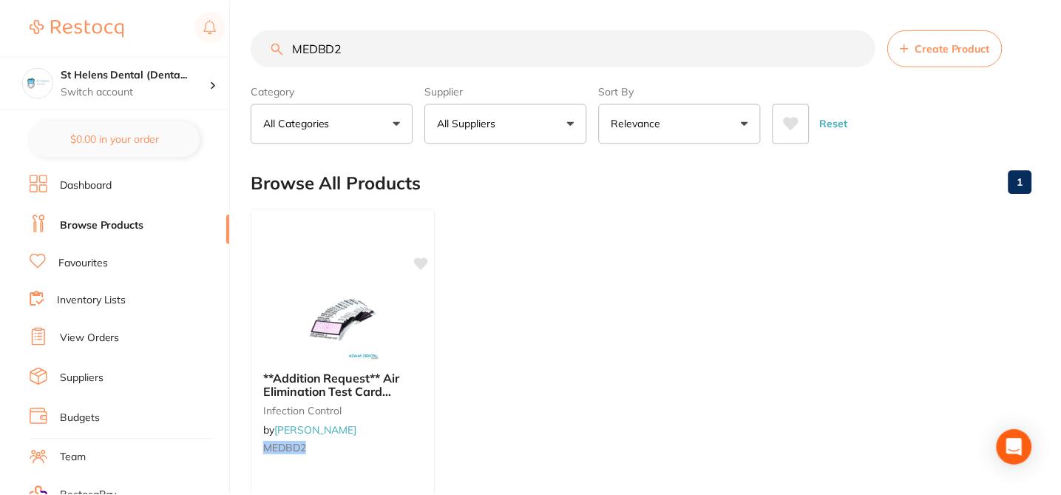
scroll to position [89, 0]
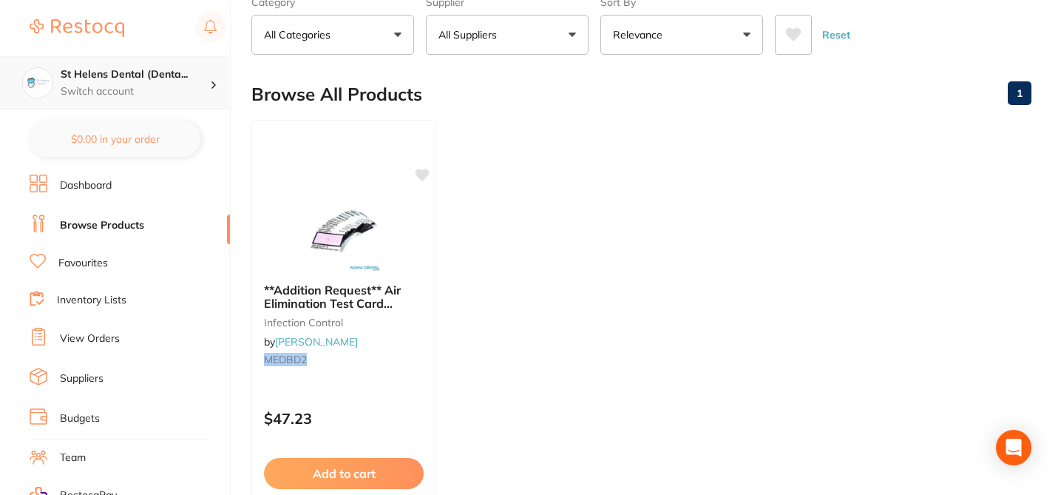
click at [150, 88] on p "Switch account" at bounding box center [135, 91] width 149 height 15
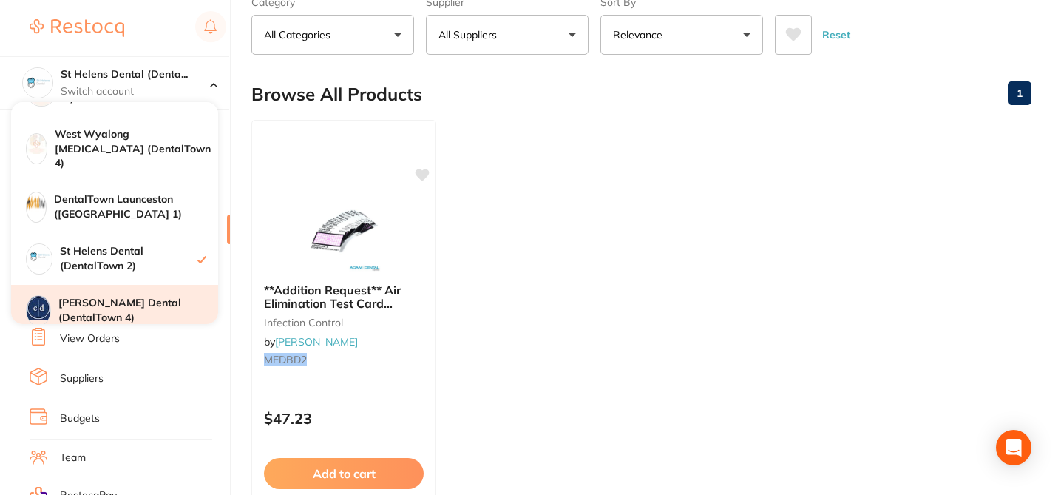
click at [163, 285] on div "[PERSON_NAME] Dental (DentalTown 4)" at bounding box center [114, 311] width 207 height 52
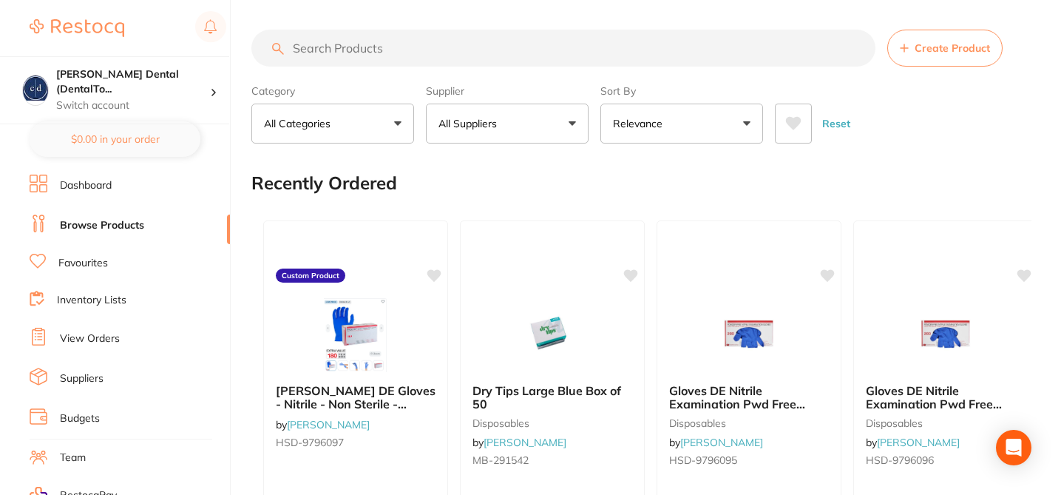
click at [348, 44] on input "search" at bounding box center [563, 48] width 624 height 37
paste input "MEDBD2"
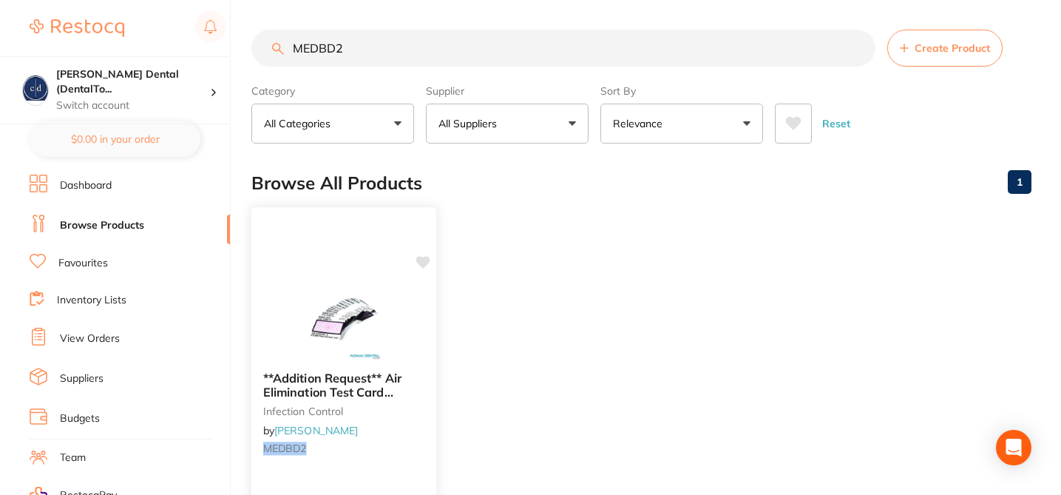
type input "MEDBD2"
click at [421, 260] on icon at bounding box center [423, 262] width 14 height 13
click at [395, 319] on div at bounding box center [343, 322] width 185 height 75
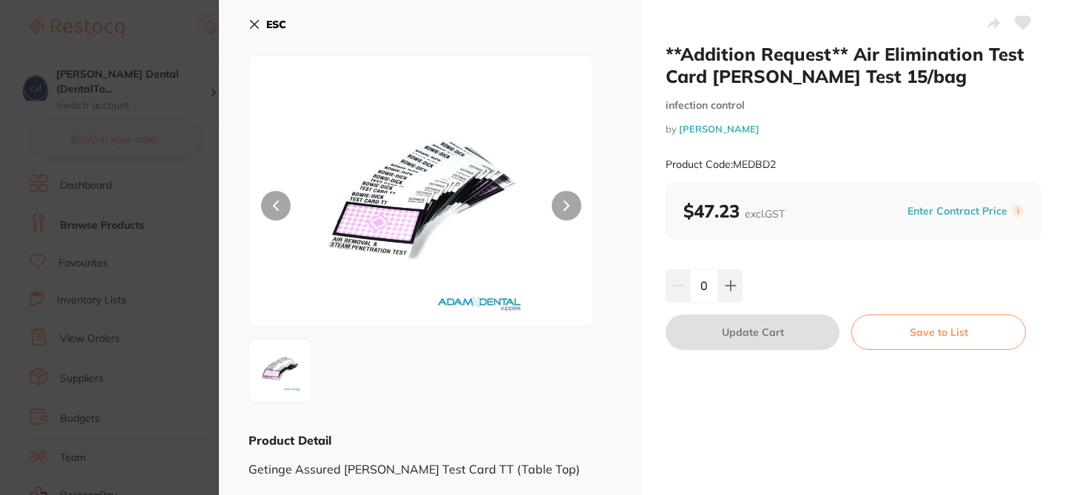
click at [1021, 28] on icon at bounding box center [1023, 23] width 16 height 15
click at [143, 33] on section "**Addition Request** Air Elimination Test Card [PERSON_NAME] Test 15/bag infect…" at bounding box center [532, 247] width 1065 height 495
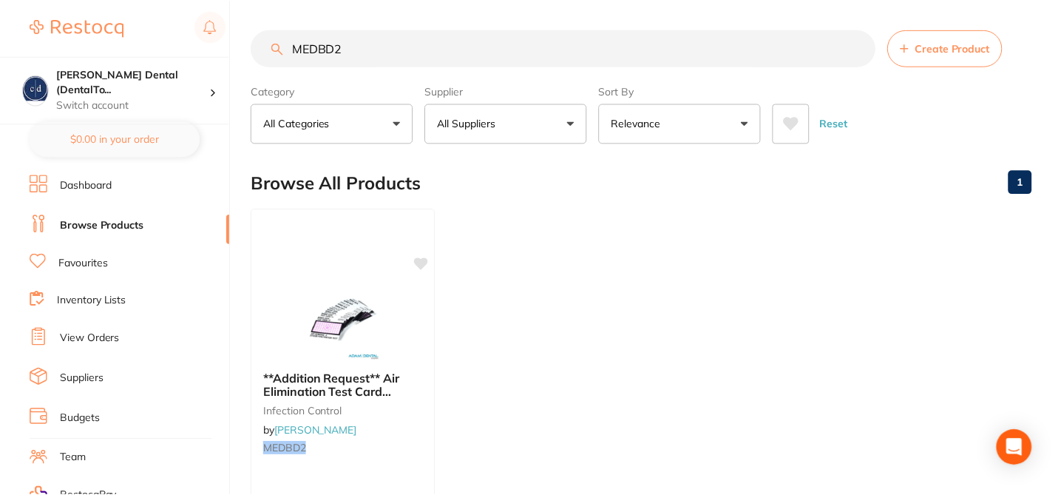
scroll to position [89, 0]
